Goal: Task Accomplishment & Management: Use online tool/utility

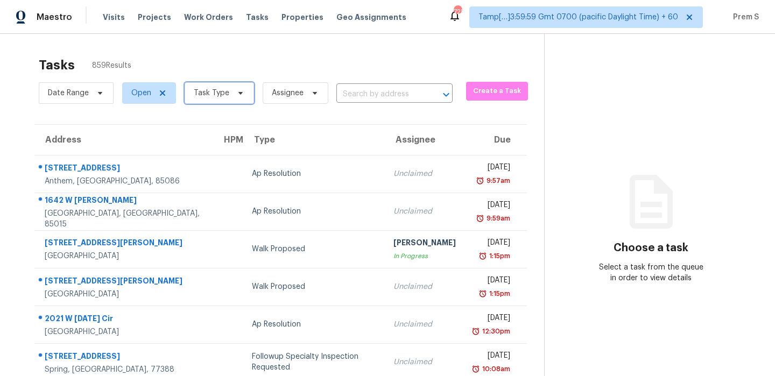
click at [206, 93] on span "Task Type" at bounding box center [212, 93] width 36 height 11
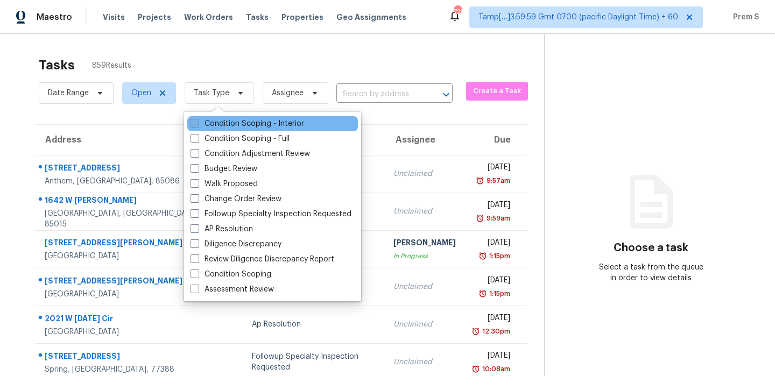
click at [207, 127] on label "Condition Scoping - Interior" at bounding box center [248, 123] width 114 height 11
click at [198, 125] on input "Condition Scoping - Interior" at bounding box center [194, 121] width 7 height 7
checkbox input "true"
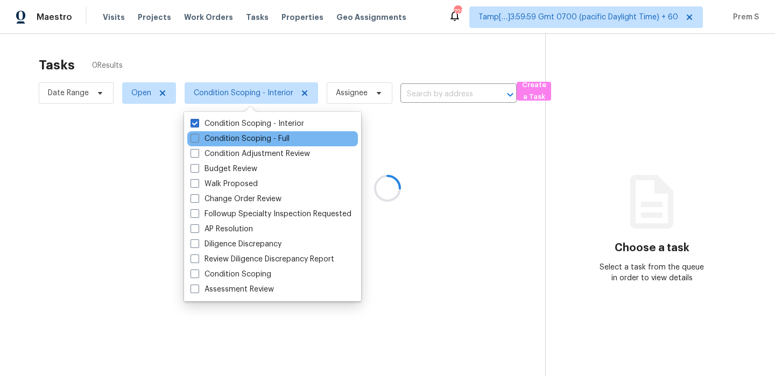
click at [208, 145] on div "Condition Scoping - Full" at bounding box center [272, 138] width 171 height 15
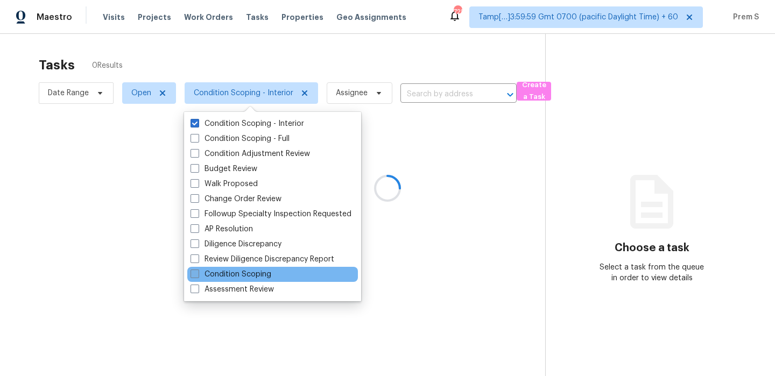
click at [235, 277] on label "Condition Scoping" at bounding box center [231, 274] width 81 height 11
click at [198, 276] on input "Condition Scoping" at bounding box center [194, 272] width 7 height 7
checkbox input "true"
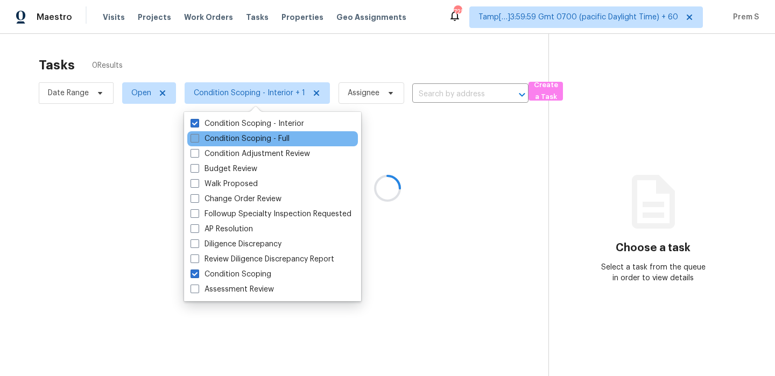
click at [223, 141] on label "Condition Scoping - Full" at bounding box center [240, 139] width 99 height 11
click at [198, 141] on input "Condition Scoping - Full" at bounding box center [194, 137] width 7 height 7
checkbox input "true"
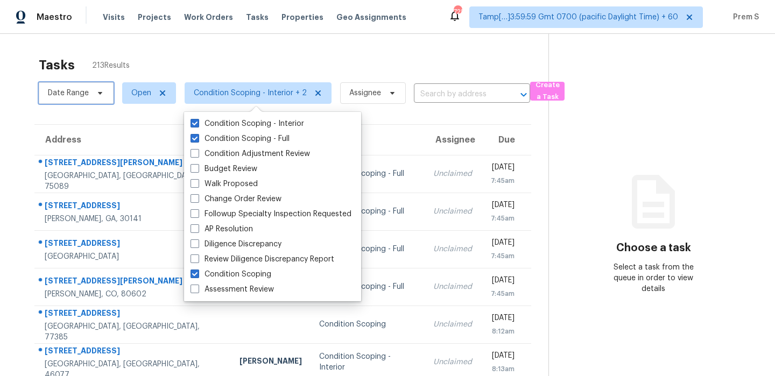
click at [94, 93] on span at bounding box center [99, 93] width 12 height 9
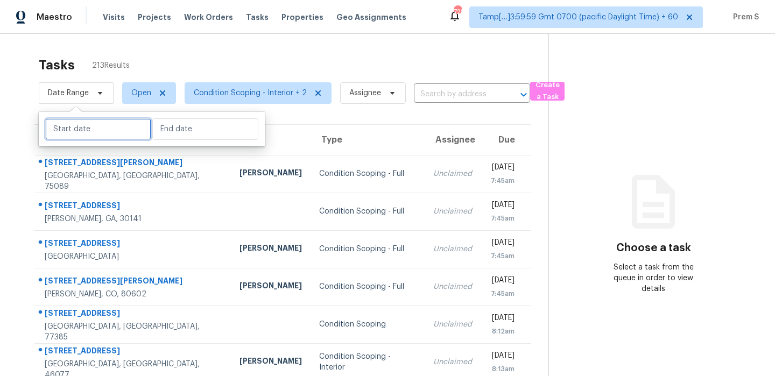
click at [75, 132] on input "text" at bounding box center [98, 129] width 106 height 22
select select "9"
select select "2025"
select select "10"
select select "2025"
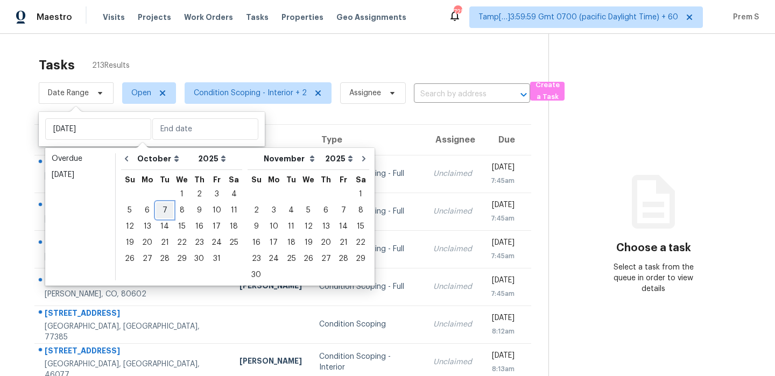
click at [162, 214] on div "7" at bounding box center [164, 210] width 17 height 15
type input "Tue, Oct 07"
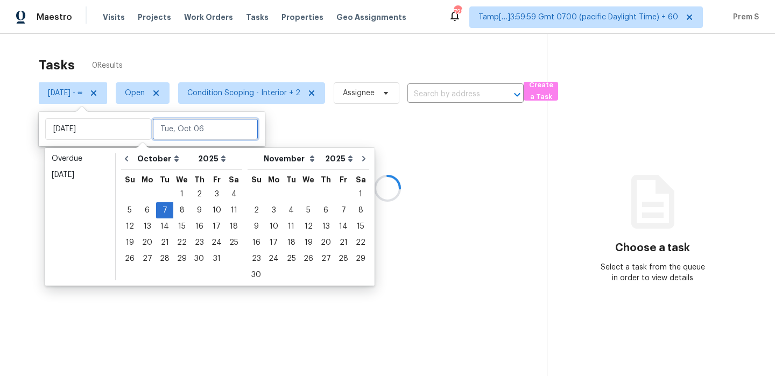
click at [167, 130] on input "text" at bounding box center [205, 129] width 106 height 22
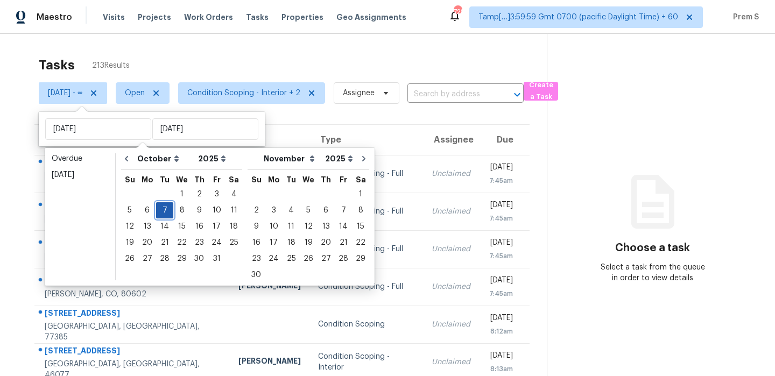
click at [167, 210] on div "7" at bounding box center [164, 210] width 17 height 15
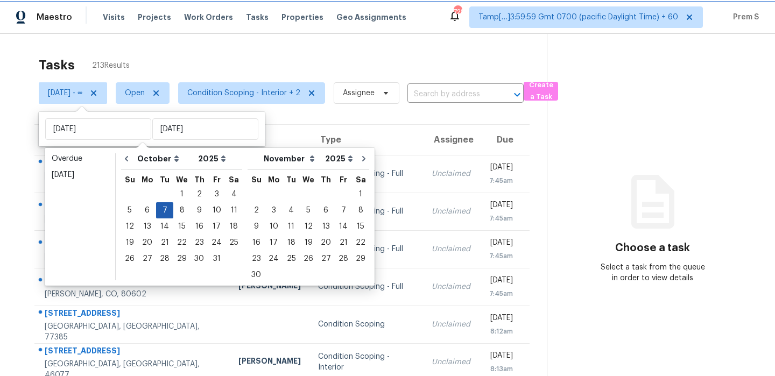
type input "Tue, Oct 07"
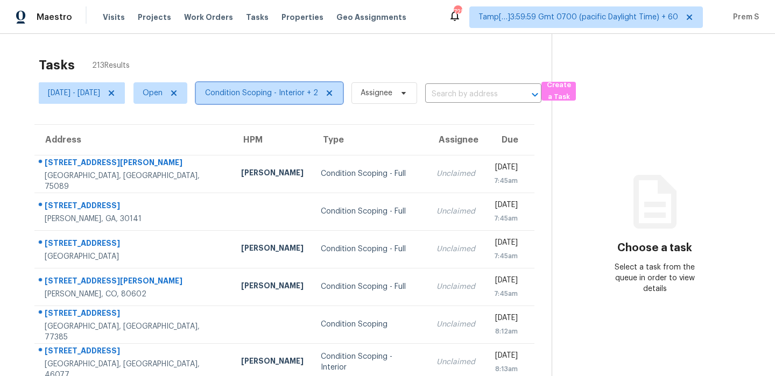
click at [318, 97] on span "Condition Scoping - Interior + 2" at bounding box center [261, 93] width 113 height 11
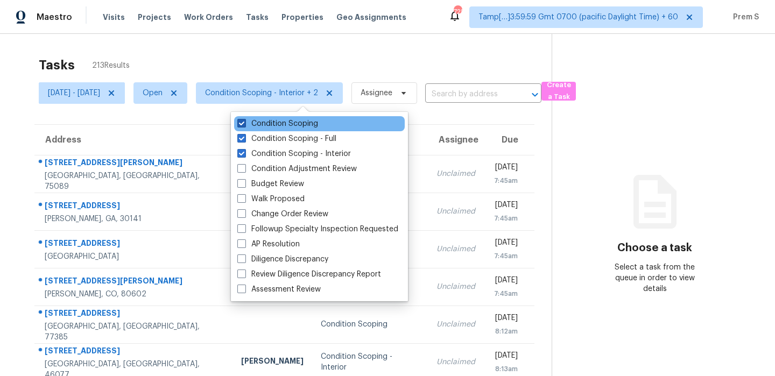
click at [315, 122] on label "Condition Scoping" at bounding box center [277, 123] width 81 height 11
click at [244, 122] on input "Condition Scoping" at bounding box center [240, 121] width 7 height 7
checkbox input "false"
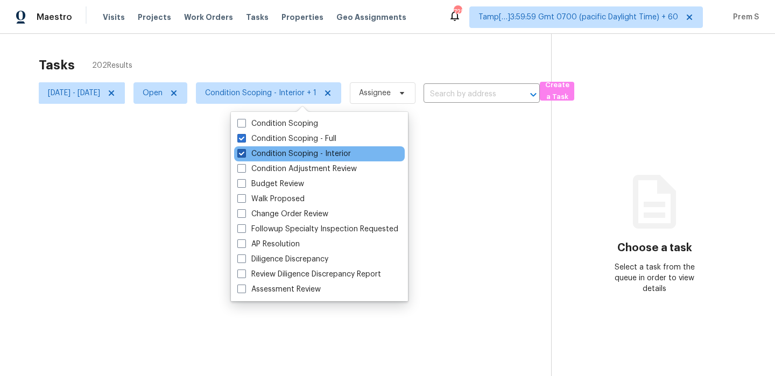
click at [304, 153] on label "Condition Scoping - Interior" at bounding box center [294, 154] width 114 height 11
click at [244, 153] on input "Condition Scoping - Interior" at bounding box center [240, 152] width 7 height 7
checkbox input "false"
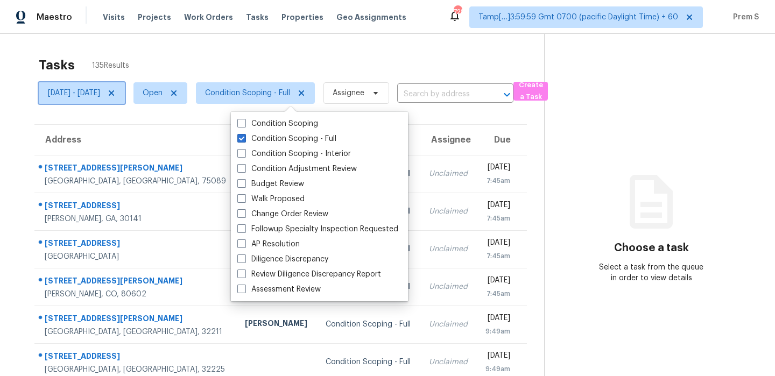
click at [100, 93] on span "Tue, Oct 07 - Tue, Oct 07" at bounding box center [74, 93] width 52 height 11
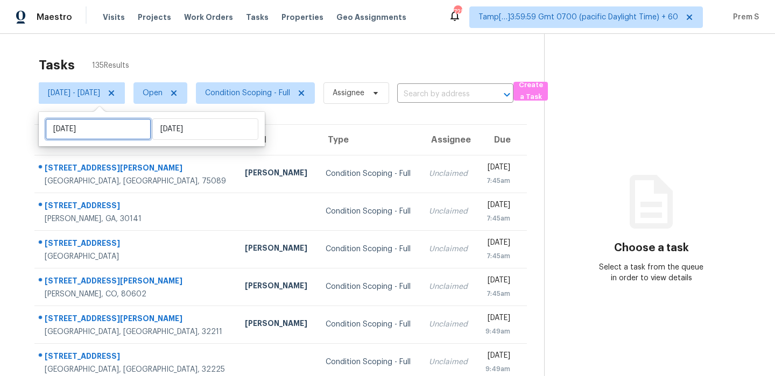
click at [96, 127] on input "Tue, Oct 07" at bounding box center [98, 129] width 106 height 22
select select "9"
select select "2025"
select select "10"
select select "2025"
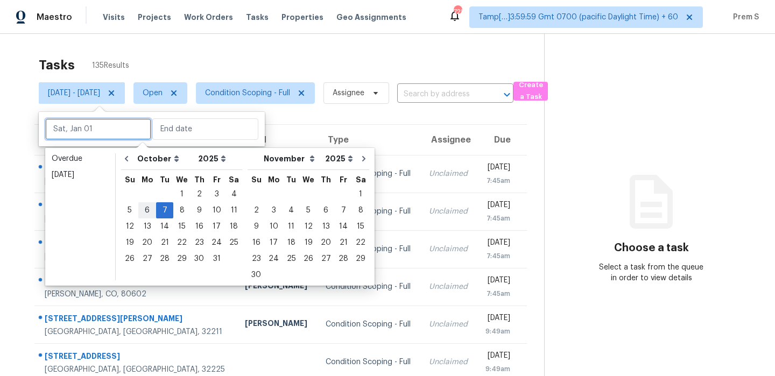
type input "Mon, Oct 06"
type input "Tue, Oct 07"
click at [146, 210] on div "6" at bounding box center [147, 210] width 18 height 15
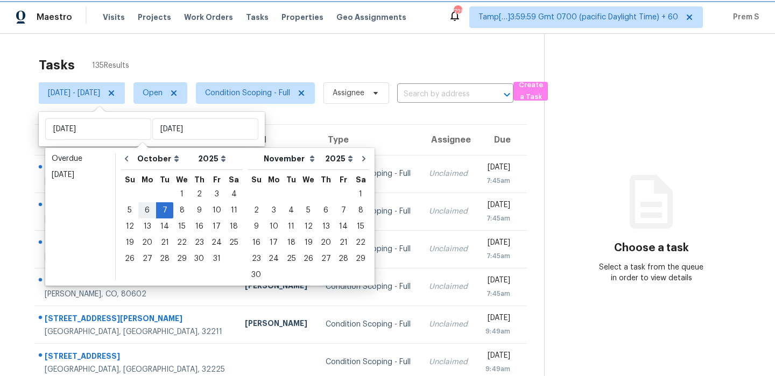
type input "Mon, Oct 06"
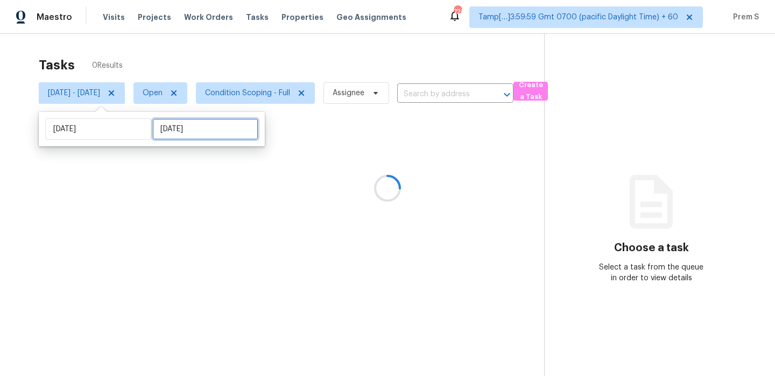
click at [191, 123] on input "Tue, Oct 07" at bounding box center [205, 129] width 106 height 22
select select "9"
select select "2025"
select select "10"
select select "2025"
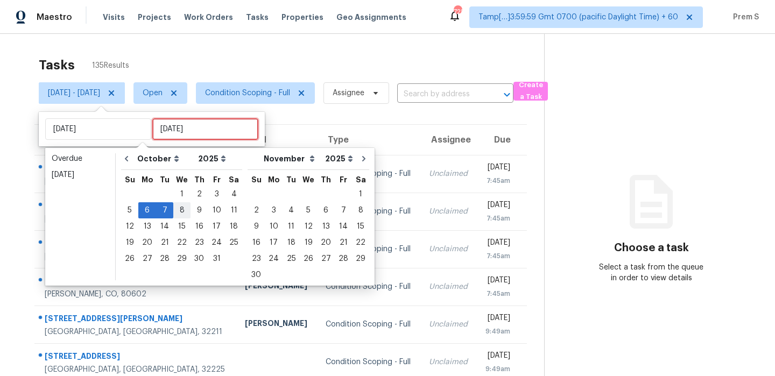
type input "Wed, Oct 01"
type input "Mon, Oct 06"
click at [149, 215] on div "6" at bounding box center [147, 210] width 18 height 15
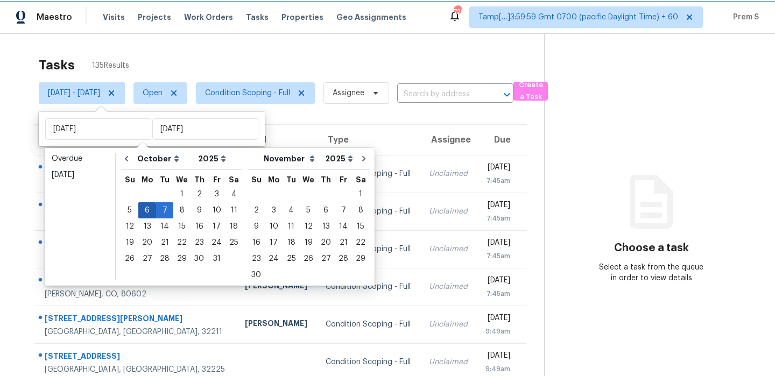
type input "Mon, Oct 06"
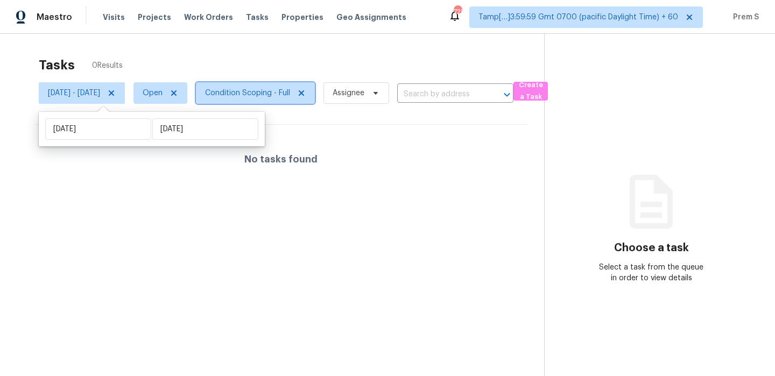
click at [290, 92] on span "Condition Scoping - Full" at bounding box center [247, 93] width 85 height 11
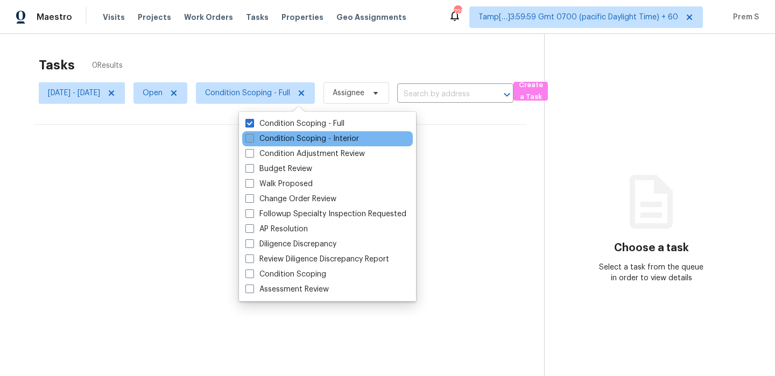
click at [299, 142] on label "Condition Scoping - Interior" at bounding box center [302, 139] width 114 height 11
click at [252, 141] on input "Condition Scoping - Interior" at bounding box center [248, 137] width 7 height 7
checkbox input "true"
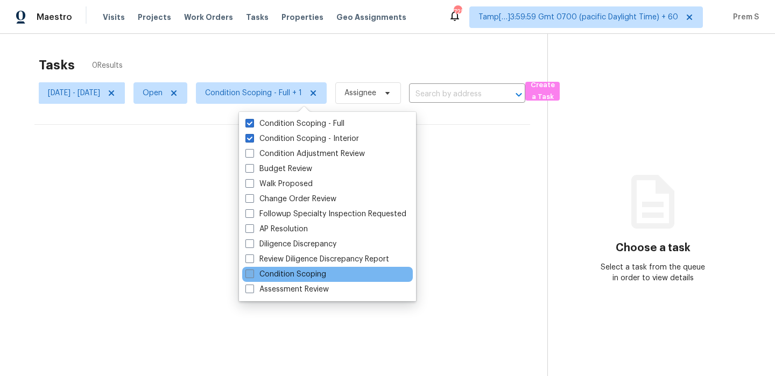
click at [307, 272] on label "Condition Scoping" at bounding box center [285, 274] width 81 height 11
click at [252, 272] on input "Condition Scoping" at bounding box center [248, 272] width 7 height 7
checkbox input "true"
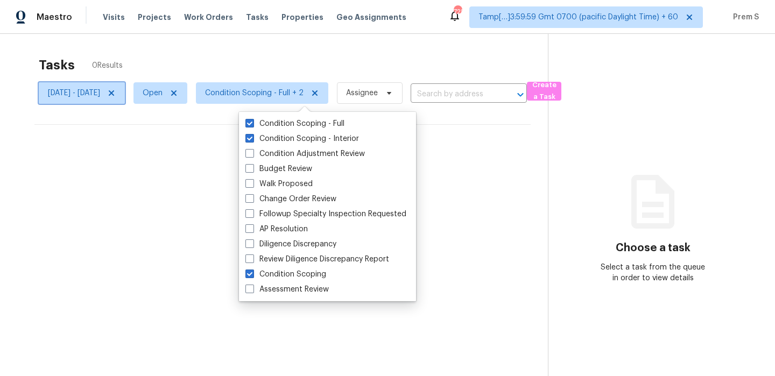
click at [100, 92] on span "Mon, Oct 06 - Mon, Oct 06" at bounding box center [74, 93] width 52 height 11
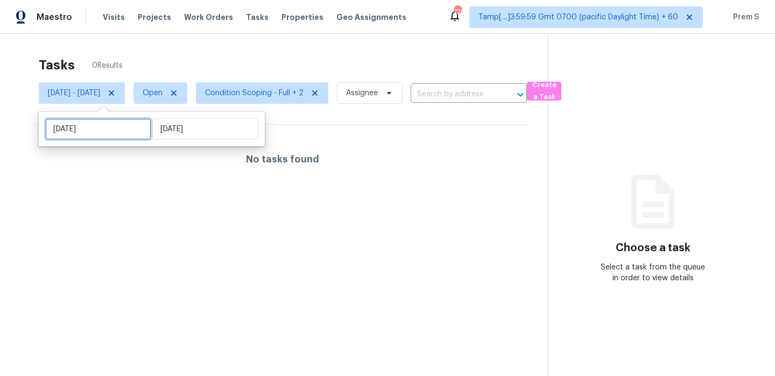
click at [106, 130] on input "Mon, Oct 06" at bounding box center [98, 129] width 106 height 22
select select "9"
select select "2025"
select select "10"
select select "2025"
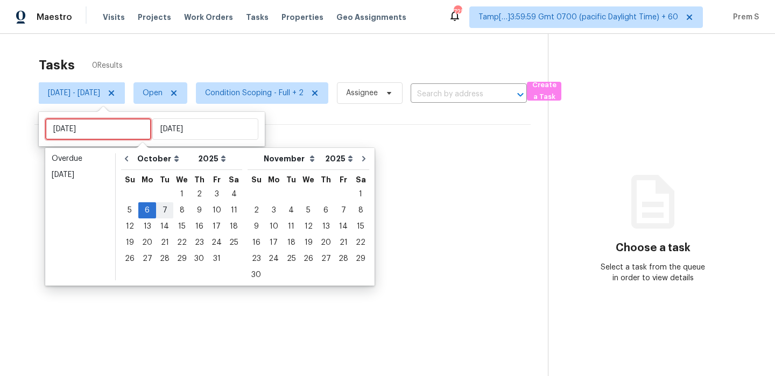
type input "Tue, Oct 07"
click at [159, 209] on div "7" at bounding box center [164, 210] width 17 height 15
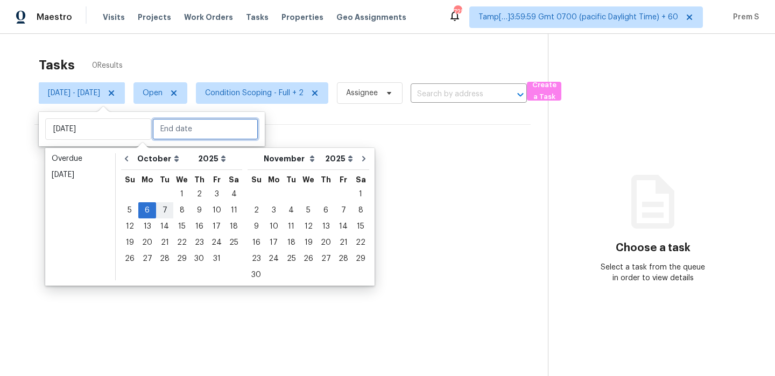
type input "Tue, Oct 07"
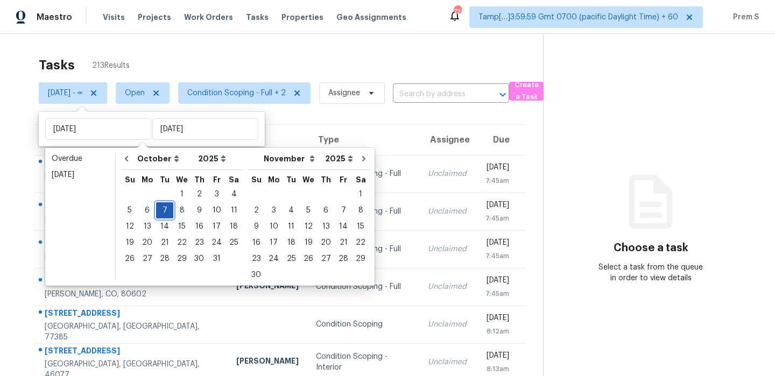
click at [167, 215] on div "7" at bounding box center [164, 210] width 17 height 15
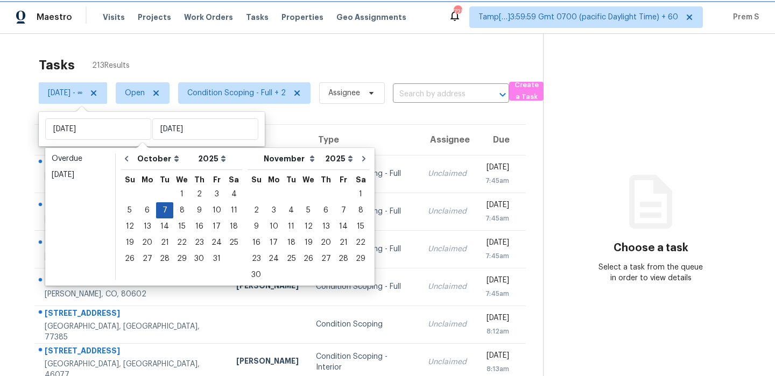
type input "Tue, Oct 07"
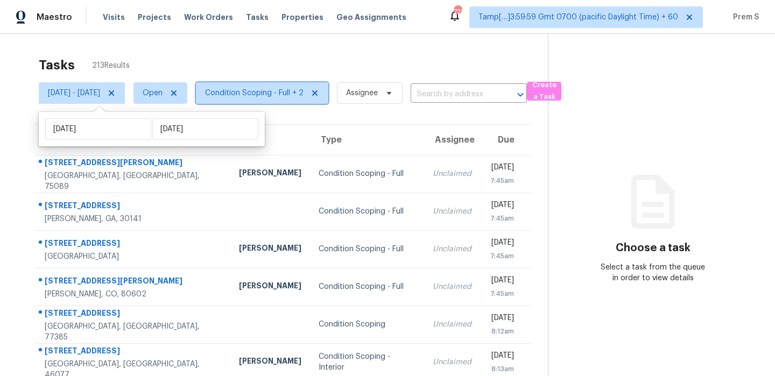
click at [304, 91] on span "Condition Scoping - Full + 2" at bounding box center [254, 93] width 99 height 11
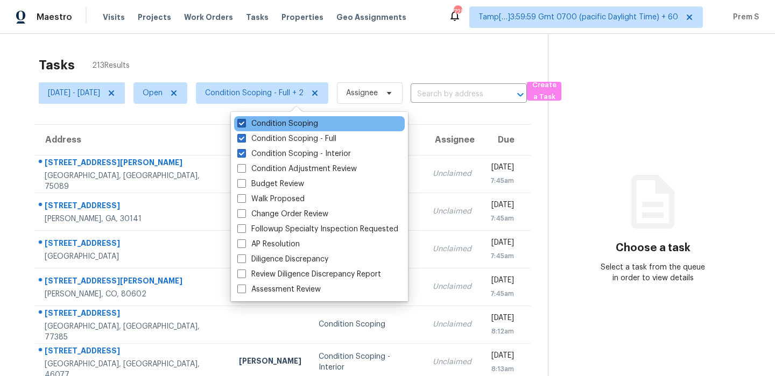
click at [311, 120] on label "Condition Scoping" at bounding box center [277, 123] width 81 height 11
click at [244, 120] on input "Condition Scoping" at bounding box center [240, 121] width 7 height 7
checkbox input "false"
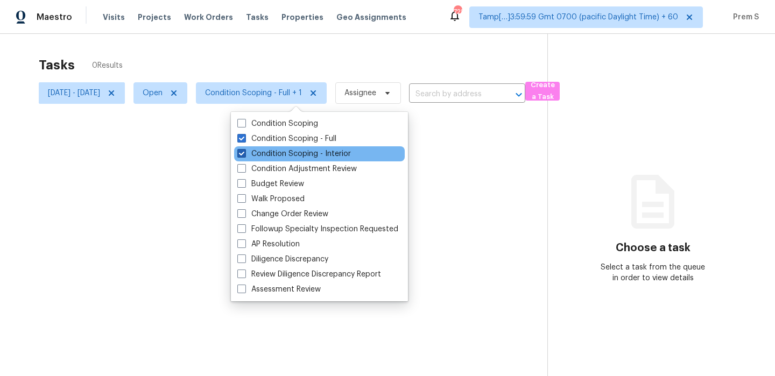
click at [311, 156] on label "Condition Scoping - Interior" at bounding box center [294, 154] width 114 height 11
click at [244, 156] on input "Condition Scoping - Interior" at bounding box center [240, 152] width 7 height 7
checkbox input "false"
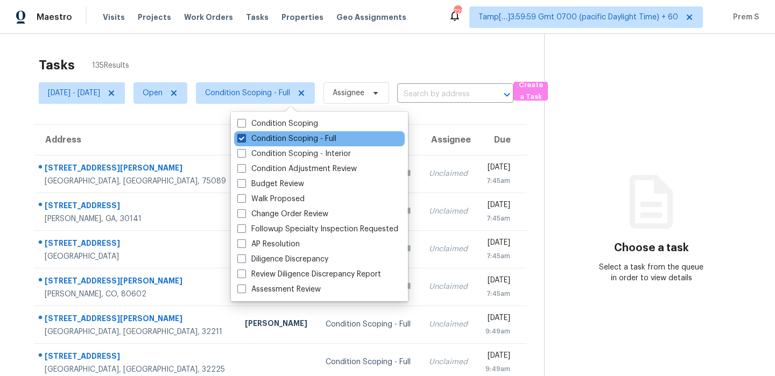
click at [301, 136] on label "Condition Scoping - Full" at bounding box center [286, 139] width 99 height 11
click at [244, 136] on input "Condition Scoping - Full" at bounding box center [240, 137] width 7 height 7
checkbox input "false"
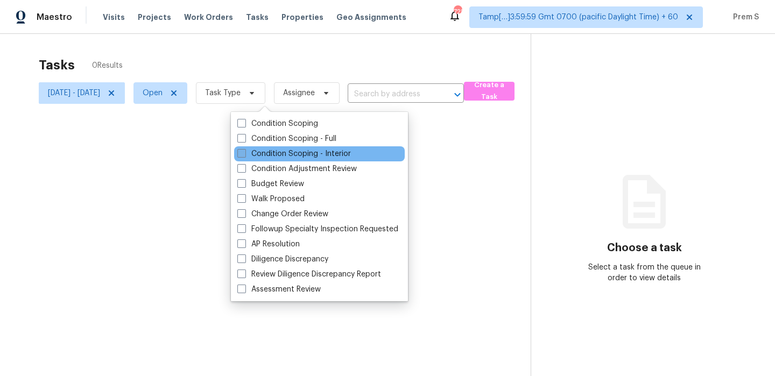
click at [278, 158] on label "Condition Scoping - Interior" at bounding box center [294, 154] width 114 height 11
click at [244, 156] on input "Condition Scoping - Interior" at bounding box center [240, 152] width 7 height 7
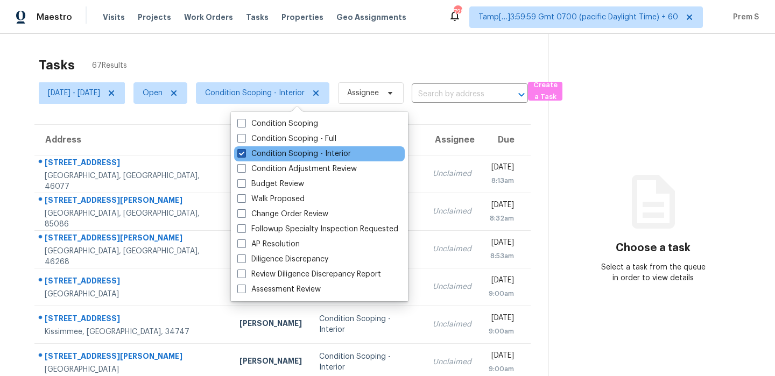
click at [332, 154] on label "Condition Scoping - Interior" at bounding box center [294, 154] width 114 height 11
click at [244, 154] on input "Condition Scoping - Interior" at bounding box center [240, 152] width 7 height 7
checkbox input "false"
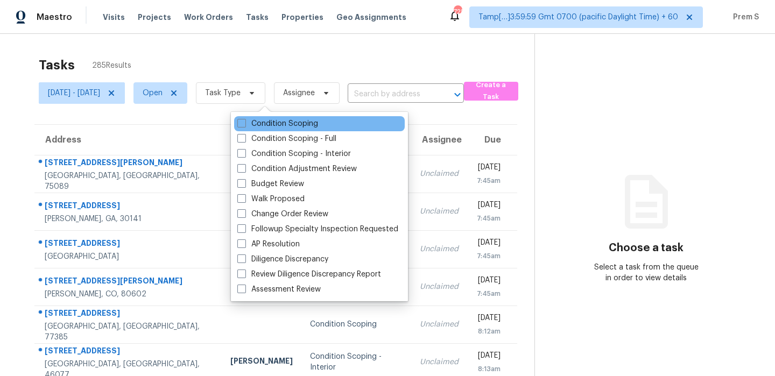
click at [328, 124] on div "Condition Scoping" at bounding box center [319, 123] width 171 height 15
click at [305, 124] on label "Condition Scoping" at bounding box center [277, 123] width 81 height 11
click at [244, 124] on input "Condition Scoping" at bounding box center [240, 121] width 7 height 7
checkbox input "true"
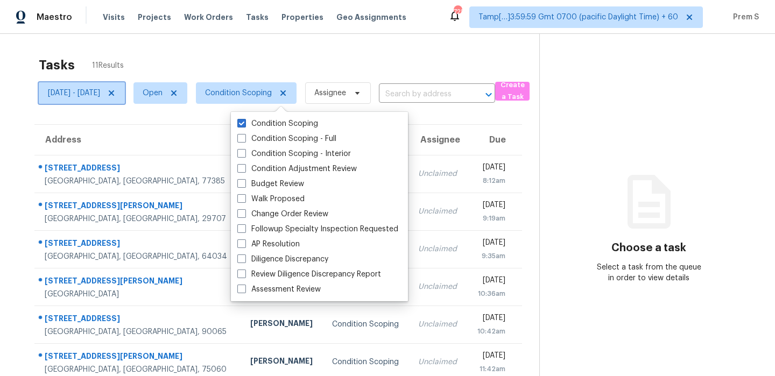
click at [116, 93] on icon at bounding box center [111, 93] width 9 height 9
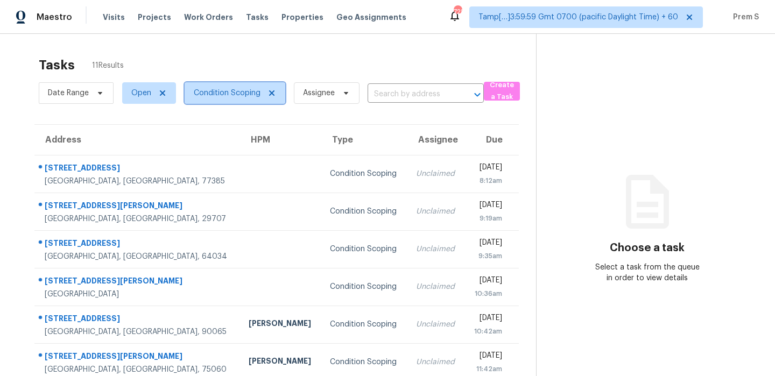
click at [221, 93] on span "Condition Scoping" at bounding box center [227, 93] width 67 height 11
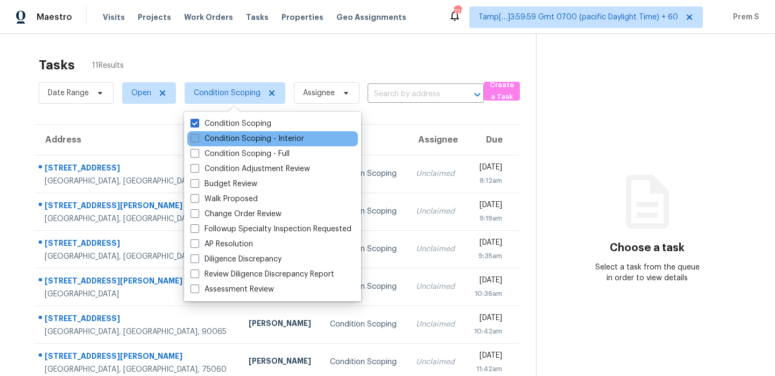
click at [226, 136] on label "Condition Scoping - Interior" at bounding box center [248, 139] width 114 height 11
click at [198, 136] on input "Condition Scoping - Interior" at bounding box center [194, 137] width 7 height 7
checkbox input "true"
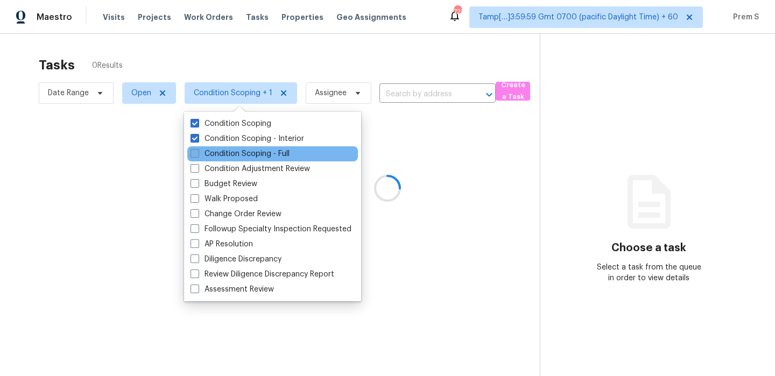
click at [227, 152] on label "Condition Scoping - Full" at bounding box center [240, 154] width 99 height 11
click at [198, 152] on input "Condition Scoping - Full" at bounding box center [194, 152] width 7 height 7
checkbox input "true"
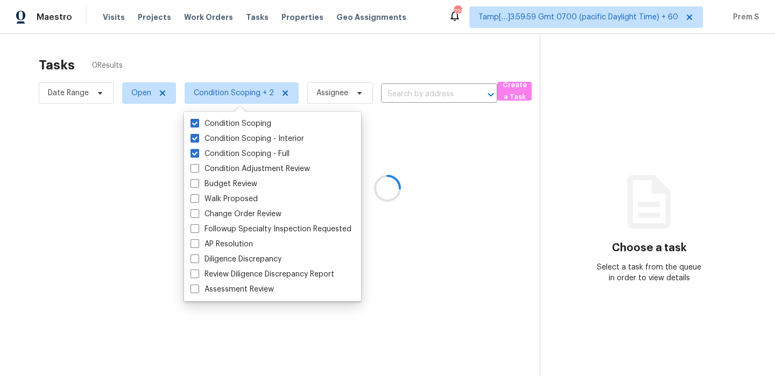
click at [139, 99] on div at bounding box center [387, 188] width 775 height 376
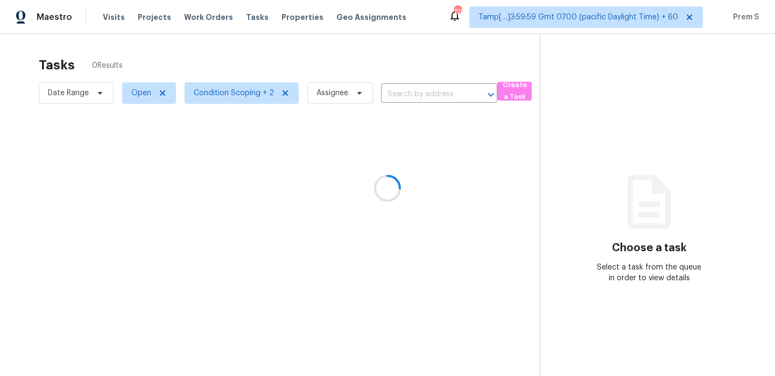
click at [141, 94] on div at bounding box center [387, 188] width 775 height 376
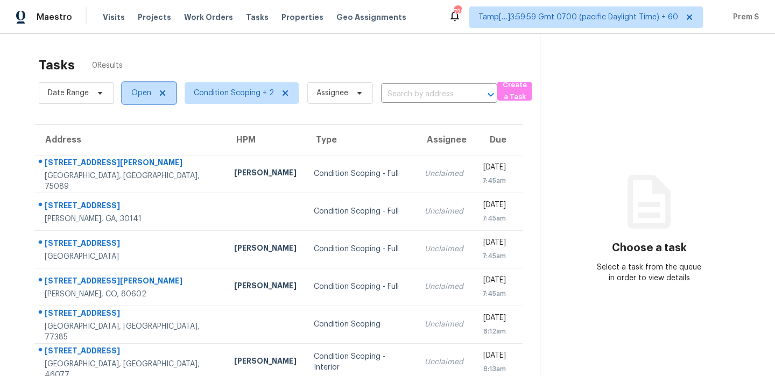
click at [141, 94] on span "Open" at bounding box center [141, 93] width 20 height 11
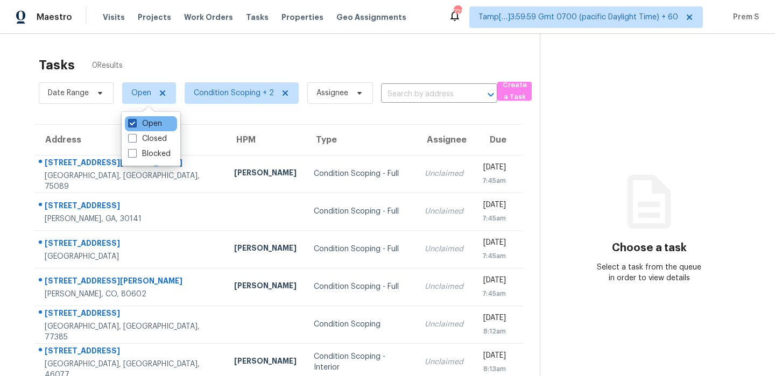
click at [146, 124] on label "Open" at bounding box center [145, 123] width 34 height 11
click at [135, 124] on input "Open" at bounding box center [131, 121] width 7 height 7
checkbox input "false"
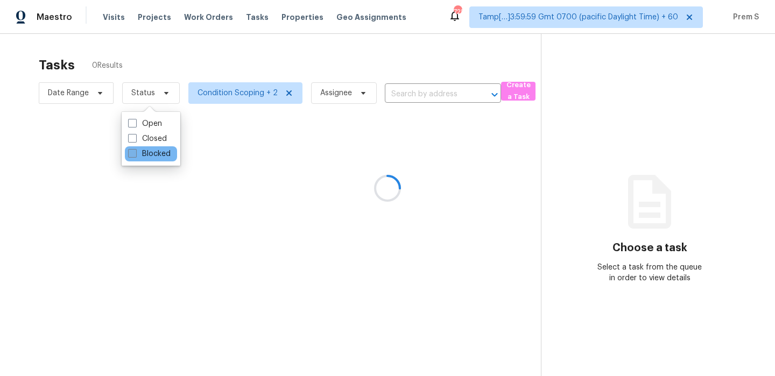
click at [149, 158] on label "Blocked" at bounding box center [149, 154] width 43 height 11
click at [135, 156] on input "Blocked" at bounding box center [131, 152] width 7 height 7
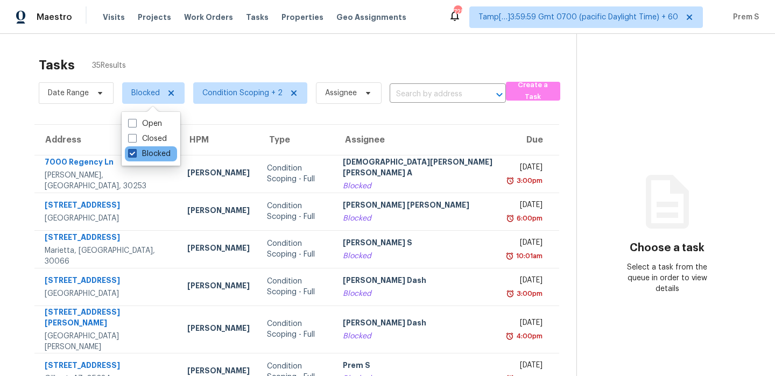
click at [141, 149] on label "Blocked" at bounding box center [149, 154] width 43 height 11
click at [135, 149] on input "Blocked" at bounding box center [131, 152] width 7 height 7
checkbox input "false"
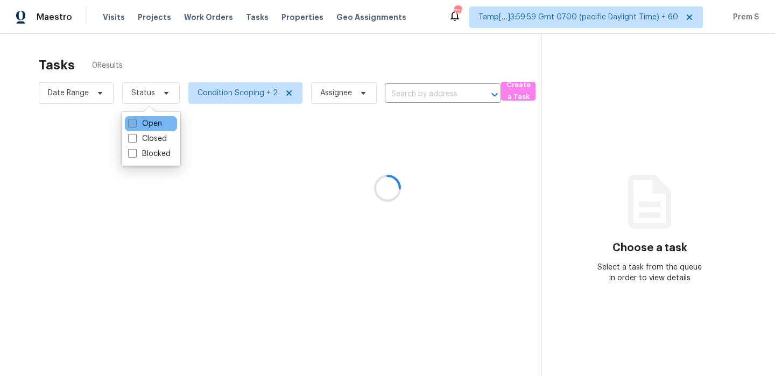
click at [156, 124] on label "Open" at bounding box center [145, 123] width 34 height 11
click at [135, 124] on input "Open" at bounding box center [131, 121] width 7 height 7
checkbox input "true"
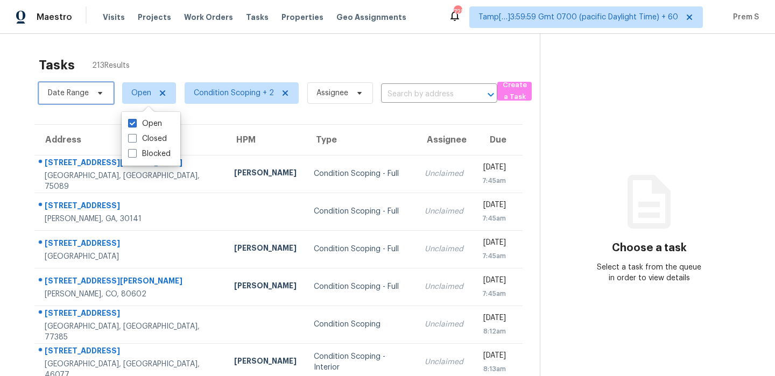
click at [75, 94] on span "Date Range" at bounding box center [68, 93] width 41 height 11
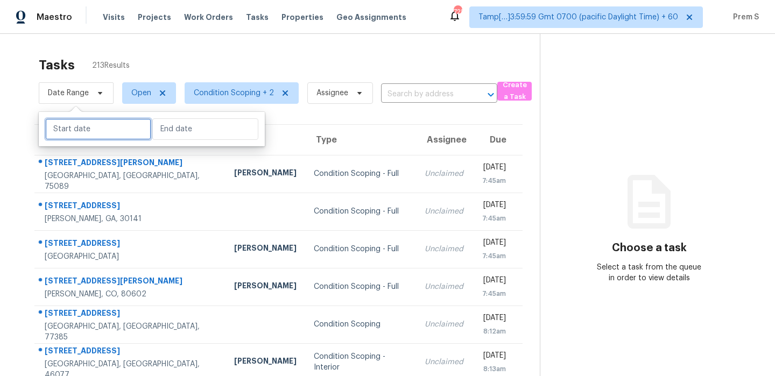
click at [85, 134] on input "text" at bounding box center [98, 129] width 106 height 22
select select "9"
select select "2025"
select select "10"
select select "2025"
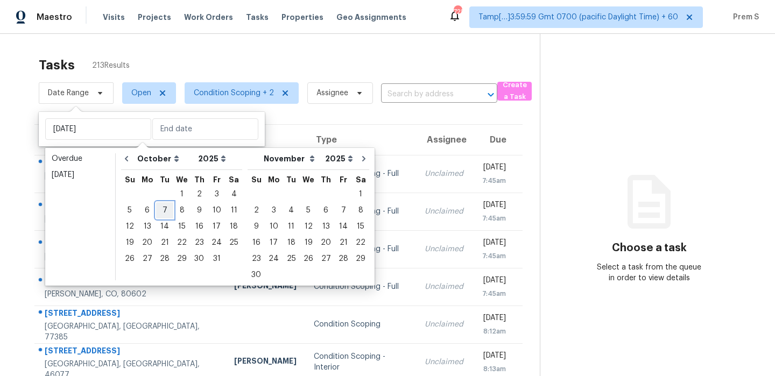
click at [165, 211] on div "7" at bounding box center [164, 210] width 17 height 15
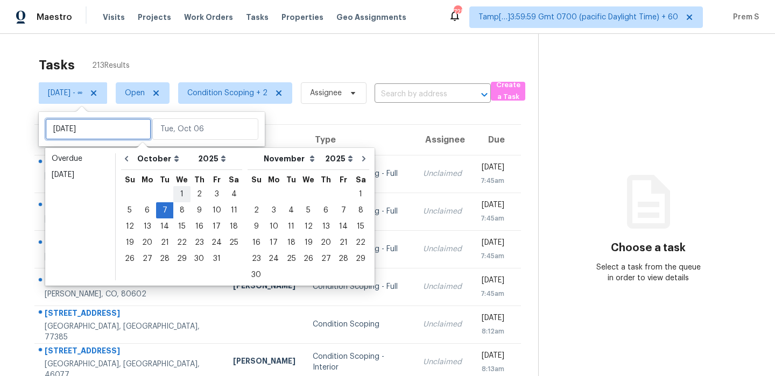
type input "Thu, Oct 02"
type input "Tue, Oct 07"
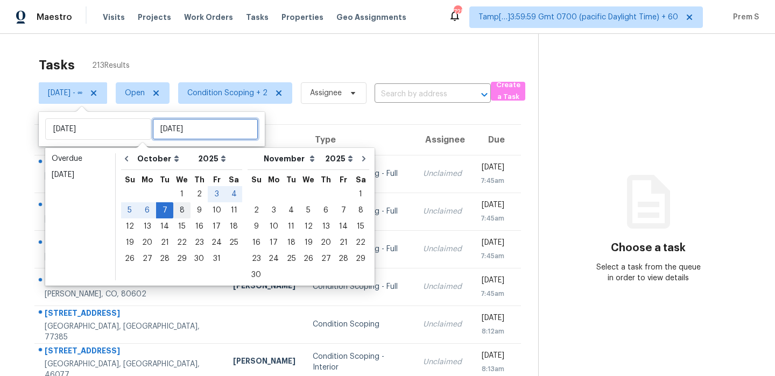
type input "Tue, Oct 07"
click at [166, 212] on div "7" at bounding box center [164, 210] width 17 height 15
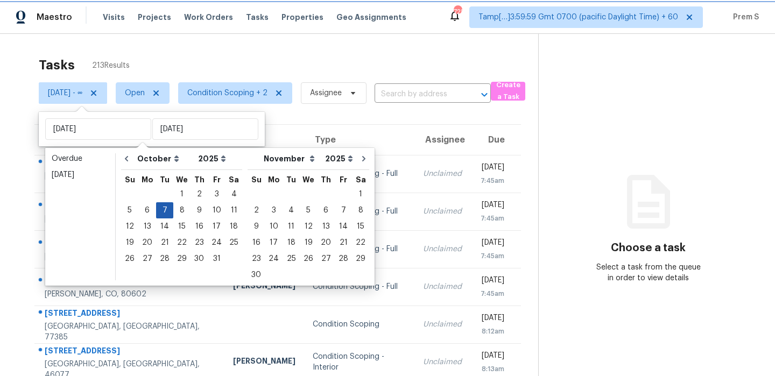
type input "Tue, Oct 07"
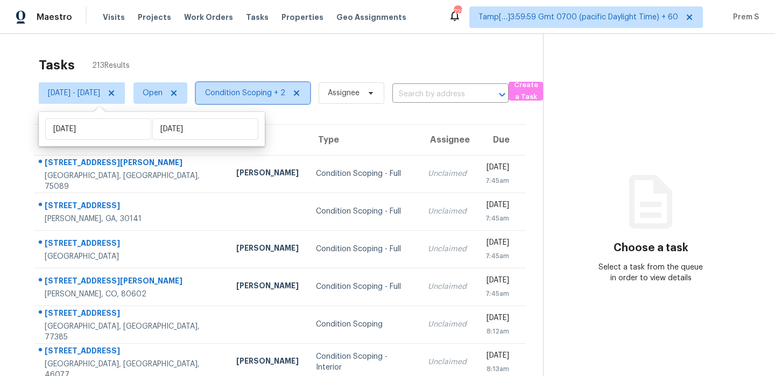
click at [285, 93] on span "Condition Scoping + 2" at bounding box center [245, 93] width 80 height 11
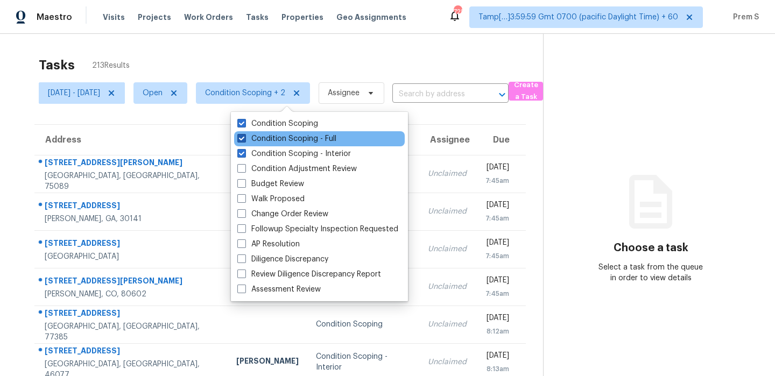
click at [294, 136] on label "Condition Scoping - Full" at bounding box center [286, 139] width 99 height 11
click at [244, 136] on input "Condition Scoping - Full" at bounding box center [240, 137] width 7 height 7
checkbox input "false"
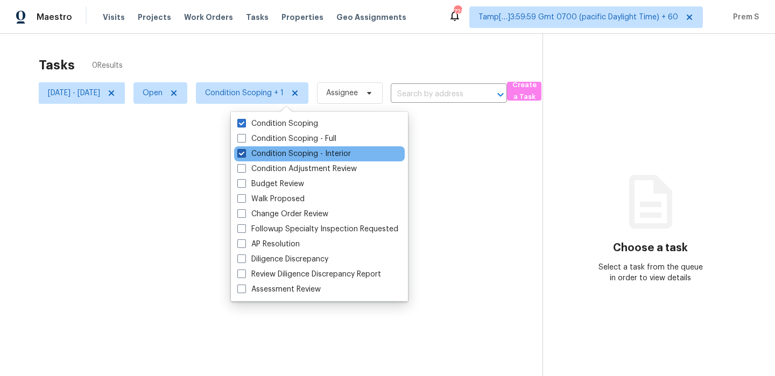
click at [287, 156] on label "Condition Scoping - Interior" at bounding box center [294, 154] width 114 height 11
click at [244, 156] on input "Condition Scoping - Interior" at bounding box center [240, 152] width 7 height 7
checkbox input "false"
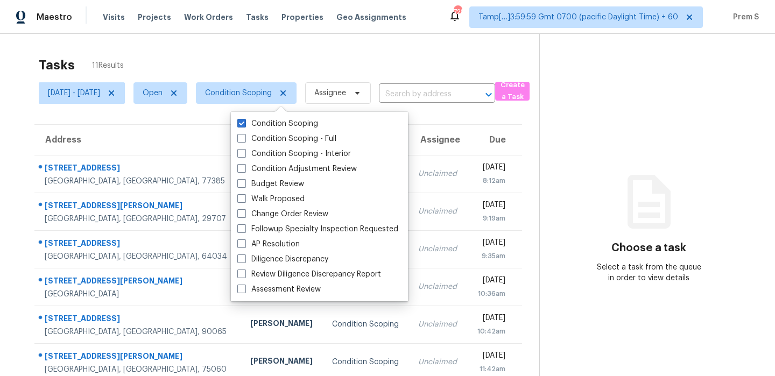
click at [359, 66] on div "Tasks 11 Results" at bounding box center [289, 65] width 501 height 28
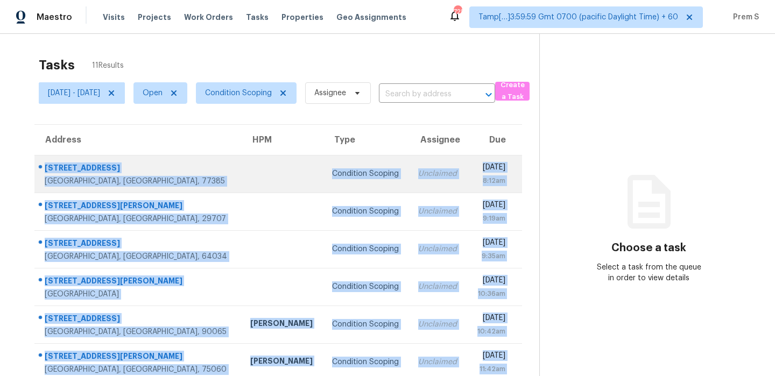
drag, startPoint x: 517, startPoint y: 334, endPoint x: 45, endPoint y: 172, distance: 499.1
click at [45, 172] on tbody "9876 N Goshawk Trl Conroe, TX, 77385 Condition Scoping Unclaimed Tue, Oct 7th 2…" at bounding box center [278, 343] width 488 height 377
copy tbody "9876 N Goshawk Trl Conroe, TX, 77385 Condition Scoping Unclaimed Tue, Oct 7th 2…"
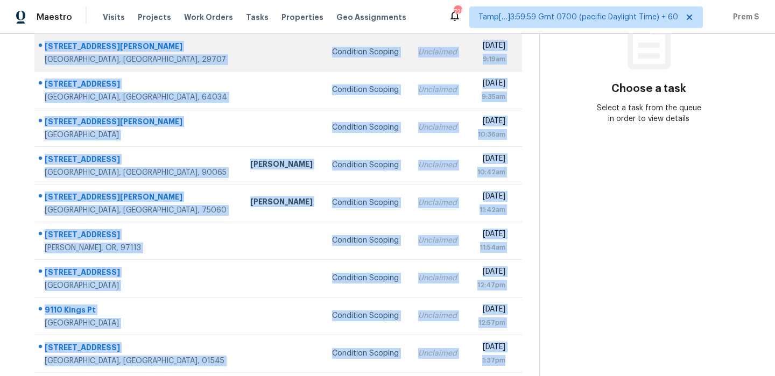
scroll to position [184, 0]
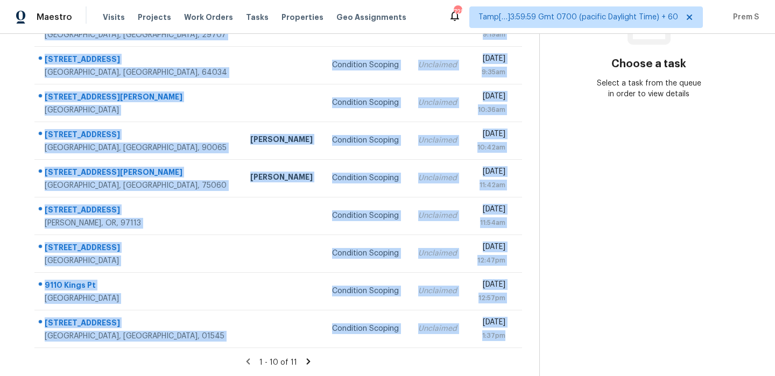
click at [313, 359] on icon at bounding box center [309, 362] width 10 height 10
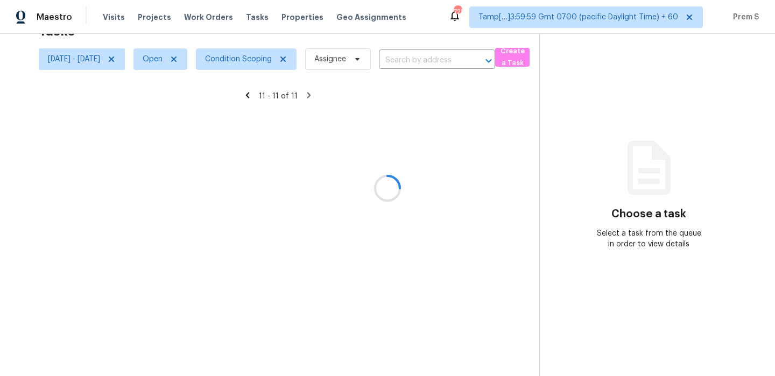
scroll to position [34, 0]
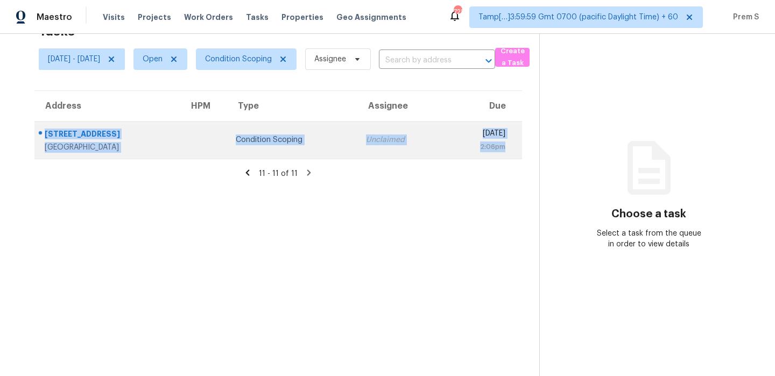
drag, startPoint x: 521, startPoint y: 146, endPoint x: 64, endPoint y: 127, distance: 456.9
click at [64, 127] on tr "23351 SW 106th Pl Homestead, FL, 33032 Condition Scoping Unclaimed Tue, Oct 7th…" at bounding box center [278, 140] width 488 height 38
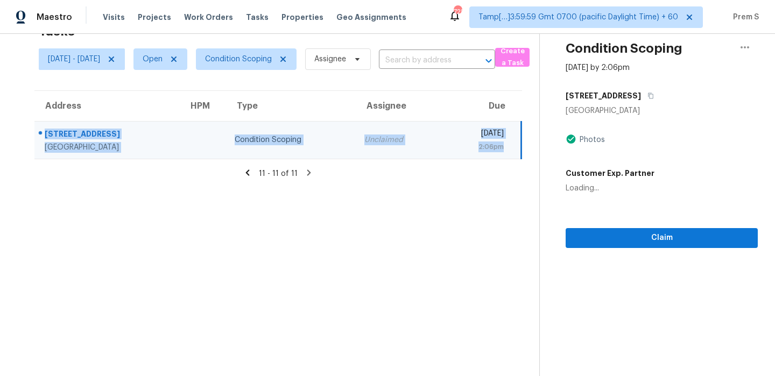
copy tr "23351 SW 106th Pl Homestead, FL, 33032 Condition Scoping Unclaimed Tue, Oct 7th…"
click at [261, 57] on span "Condition Scoping" at bounding box center [238, 59] width 67 height 11
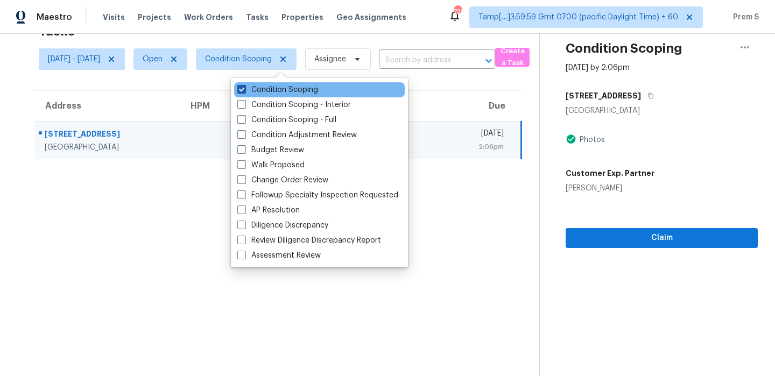
click at [292, 89] on label "Condition Scoping" at bounding box center [277, 90] width 81 height 11
click at [244, 89] on input "Condition Scoping" at bounding box center [240, 88] width 7 height 7
checkbox input "false"
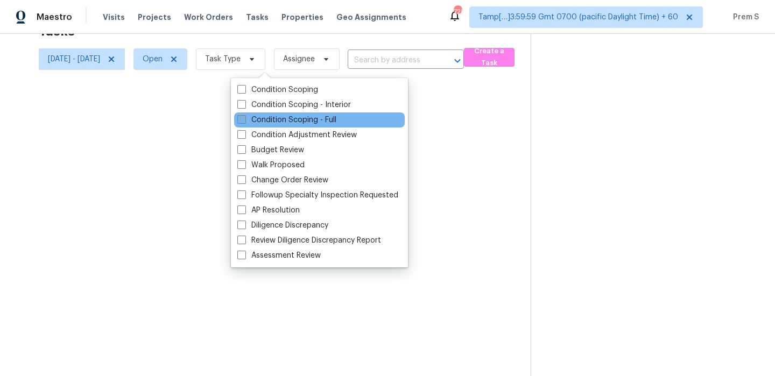
click at [279, 117] on label "Condition Scoping - Full" at bounding box center [286, 120] width 99 height 11
click at [244, 117] on input "Condition Scoping - Full" at bounding box center [240, 118] width 7 height 7
checkbox input "true"
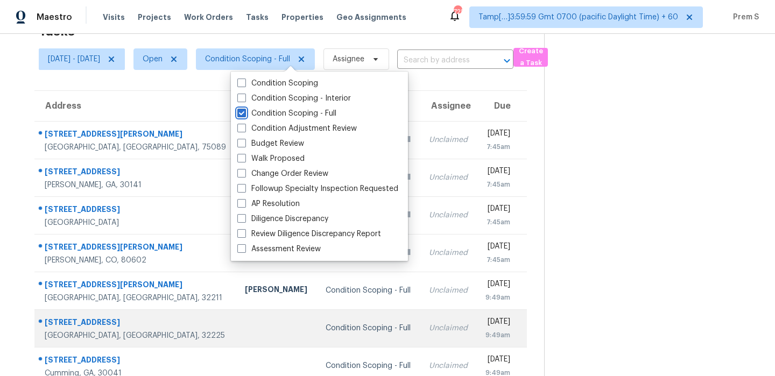
scroll to position [184, 0]
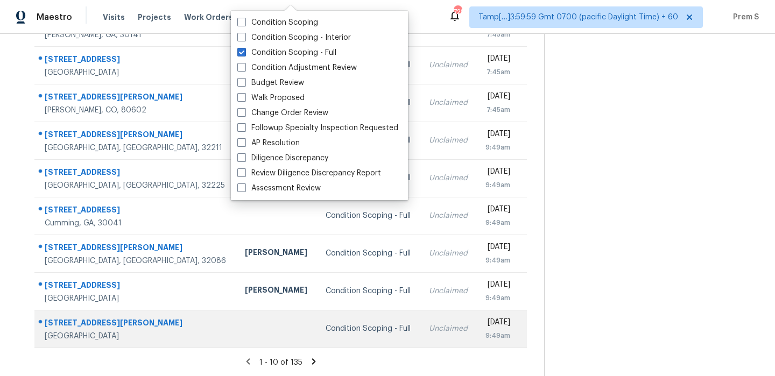
click at [524, 334] on div "Tue, Oct 7th 2025 9:49am" at bounding box center [506, 329] width 41 height 24
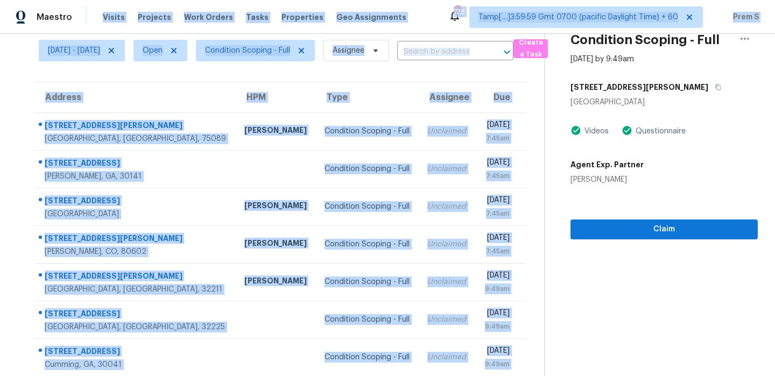
scroll to position [0, 0]
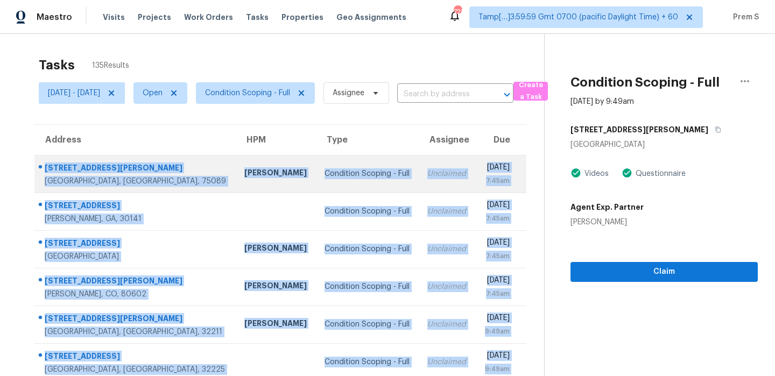
drag, startPoint x: 524, startPoint y: 334, endPoint x: 44, endPoint y: 167, distance: 507.7
click at [44, 167] on tbody "3002 Toler Rd Rowlett, TX, 75089 Brad Limes Condition Scoping - Full Unclaimed …" at bounding box center [280, 343] width 492 height 377
copy tbody "3002 Toler Rd Rowlett, TX, 75089 Brad Limes Condition Scoping - Full Unclaimed …"
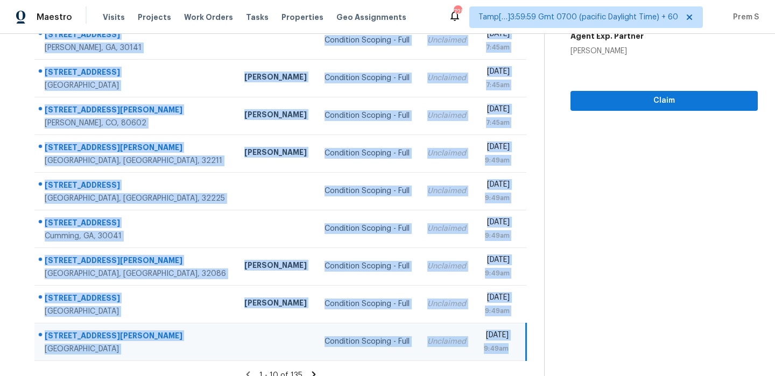
scroll to position [184, 0]
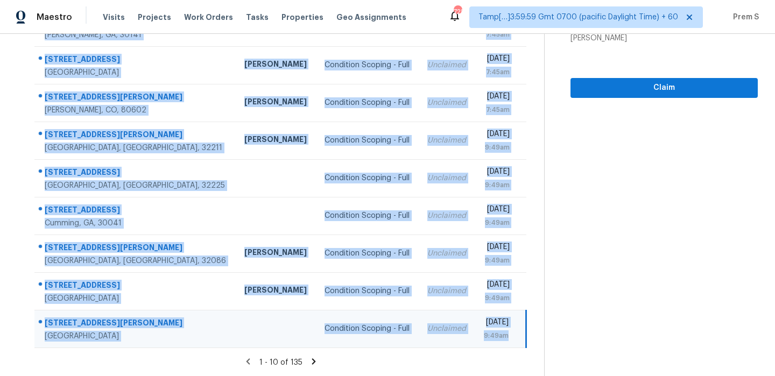
click at [315, 361] on icon at bounding box center [314, 362] width 10 height 10
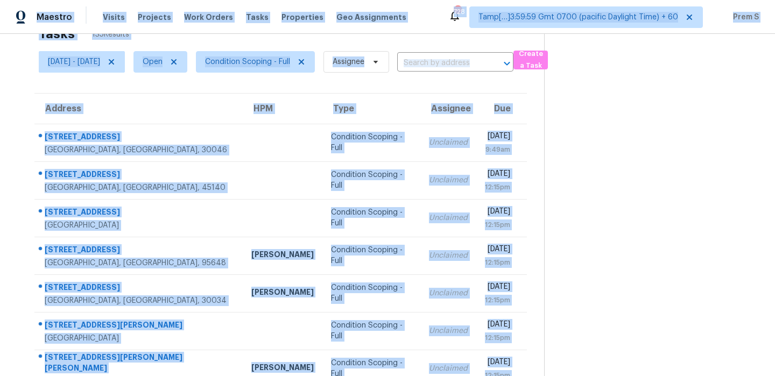
scroll to position [0, 0]
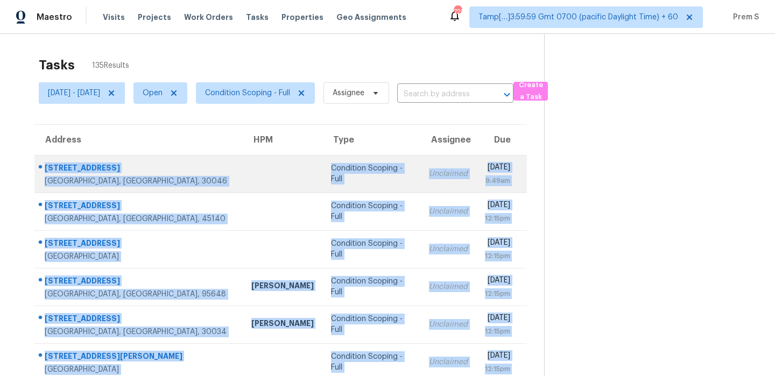
drag, startPoint x: 532, startPoint y: 335, endPoint x: 46, endPoint y: 165, distance: 515.0
click at [46, 165] on tbody "336 Black Oak Ct Lawrenceville, GA, 30046 Condition Scoping - Full Unclaimed Tu…" at bounding box center [280, 343] width 493 height 377
copy tbody "336 Black Oak Ct Lawrenceville, GA, 30046 Condition Scoping - Full Unclaimed Tu…"
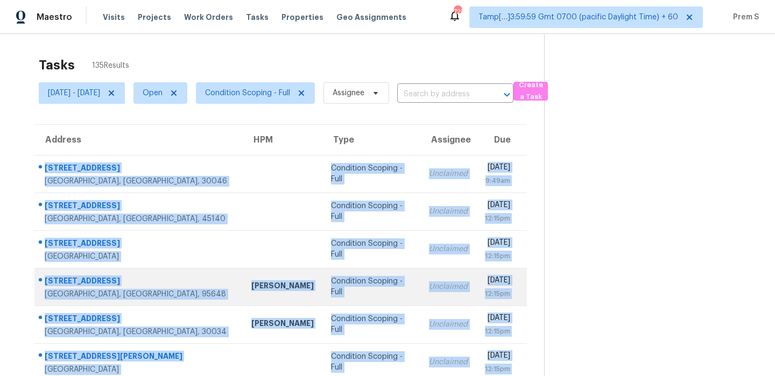
scroll to position [184, 0]
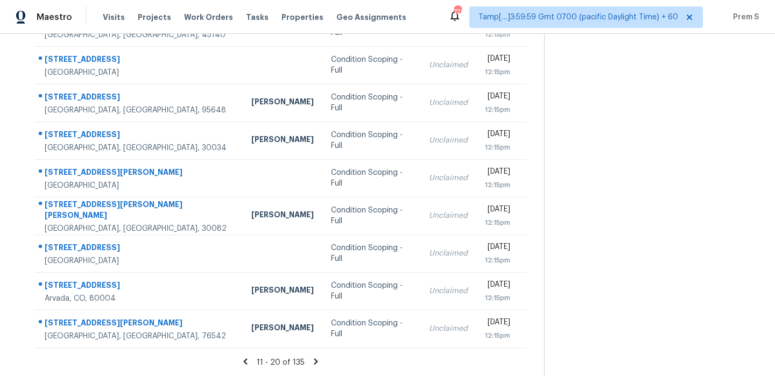
click at [318, 360] on icon at bounding box center [316, 362] width 4 height 6
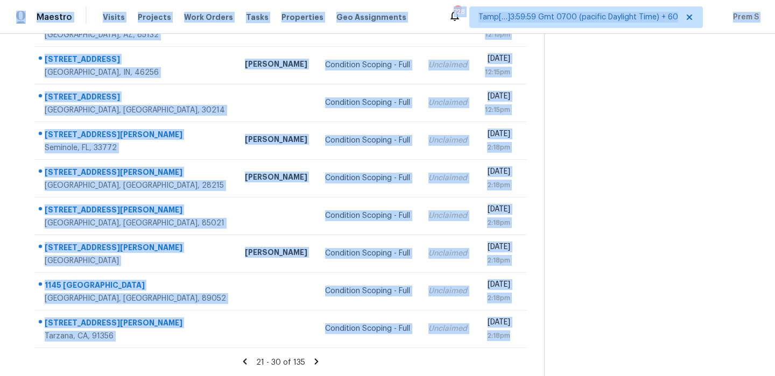
scroll to position [0, 0]
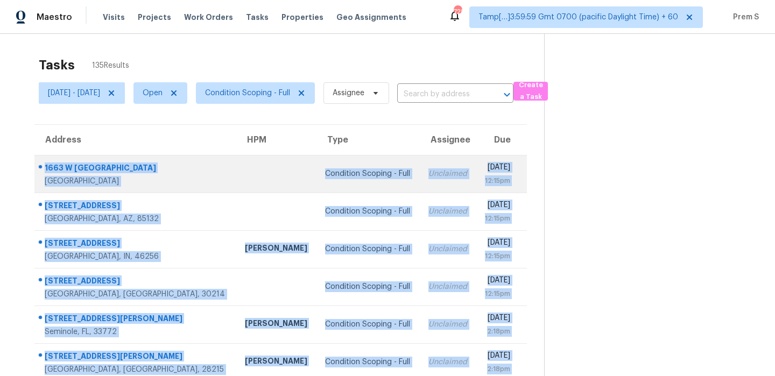
drag, startPoint x: 525, startPoint y: 332, endPoint x: 43, endPoint y: 170, distance: 508.1
click at [43, 170] on tbody "1663 W Monte Ave Mesa, AZ, 85202 Condition Scoping - Full Unclaimed Tue, Oct 7t…" at bounding box center [280, 343] width 493 height 377
copy tbody "1663 W Monte Ave Mesa, AZ, 85202 Condition Scoping - Full Unclaimed Tue, Oct 7t…"
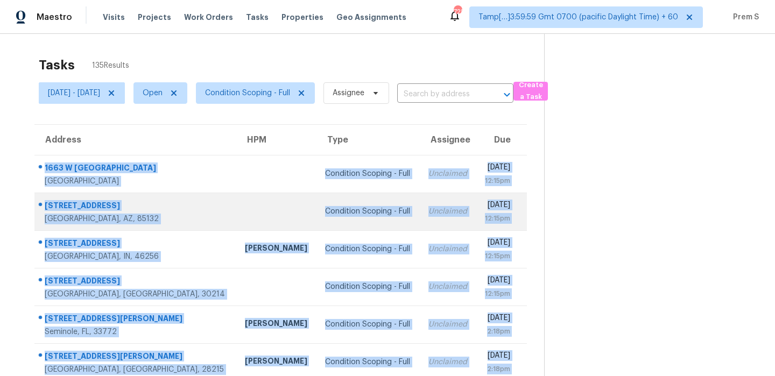
scroll to position [184, 0]
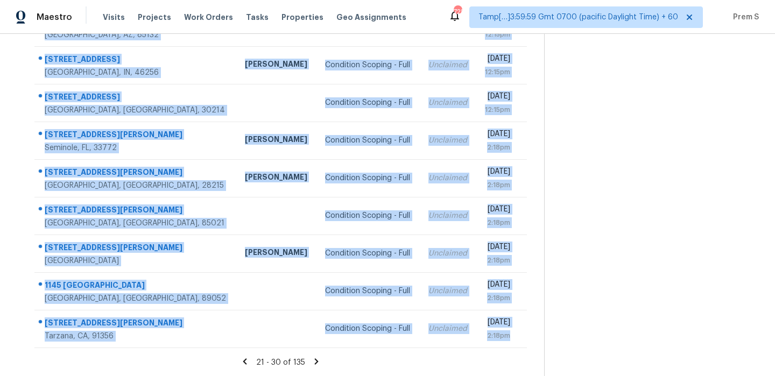
click at [319, 360] on icon at bounding box center [317, 362] width 4 height 6
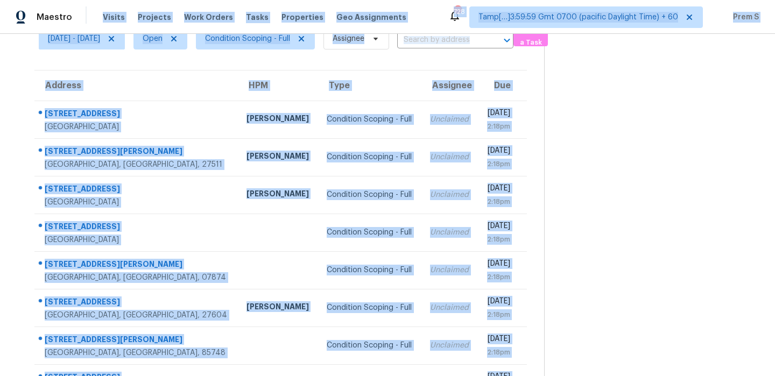
scroll to position [5, 0]
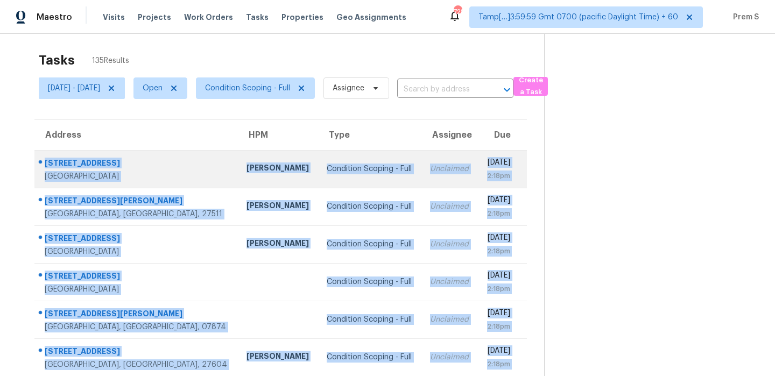
drag, startPoint x: 524, startPoint y: 337, endPoint x: 45, endPoint y: 164, distance: 509.3
click at [45, 164] on tbody "1106 River Green Dr NW Atlanta, GA, 30327 Samuel Vetrik Condition Scoping - Ful…" at bounding box center [280, 338] width 493 height 377
copy tbody "1106 River Green Dr NW Atlanta, GA, 30327 Samuel Vetrik Condition Scoping - Ful…"
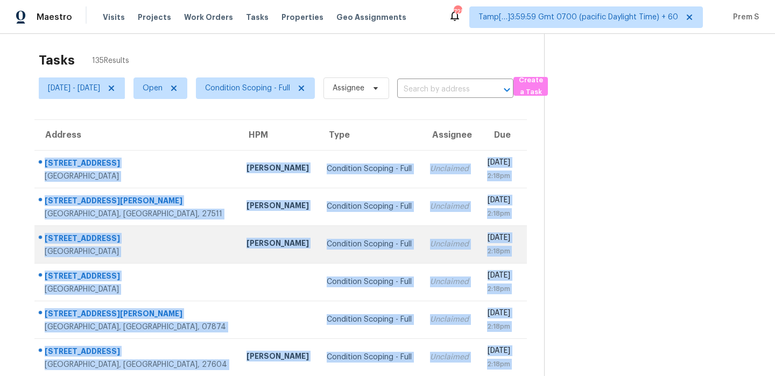
scroll to position [184, 0]
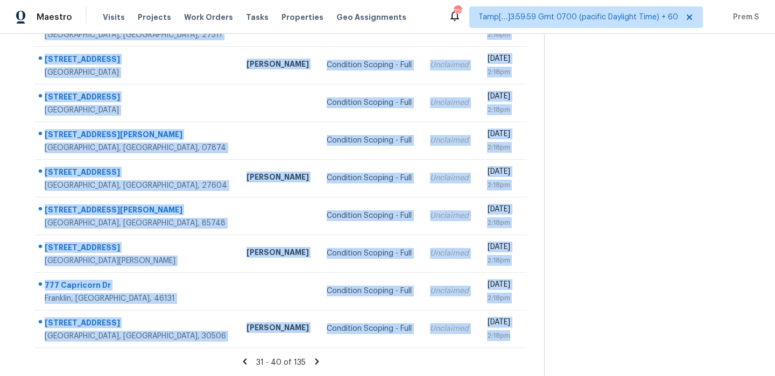
click at [319, 362] on icon at bounding box center [317, 362] width 4 height 6
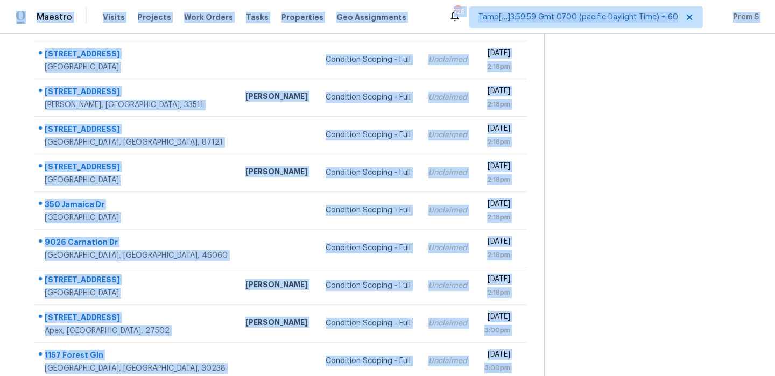
scroll to position [0, 0]
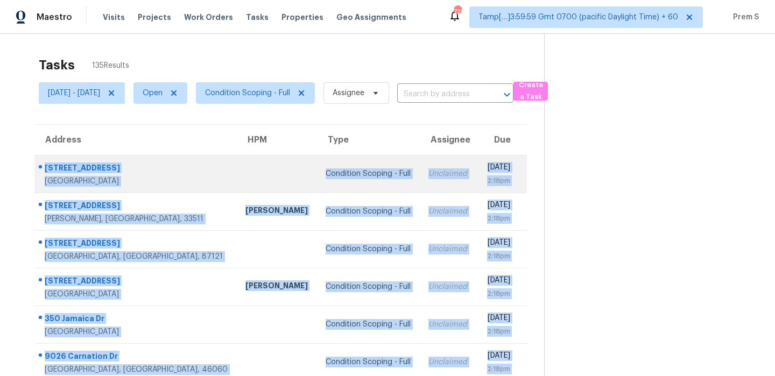
drag, startPoint x: 529, startPoint y: 334, endPoint x: 44, endPoint y: 164, distance: 514.7
click at [44, 164] on tbody "1617 S Wasatch Dr Salt Lake City, UT, 84108 Condition Scoping - Full Unclaimed …" at bounding box center [280, 343] width 493 height 377
copy tbody "1617 S Wasatch Dr Salt Lake City, UT, 84108 Condition Scoping - Full Unclaimed …"
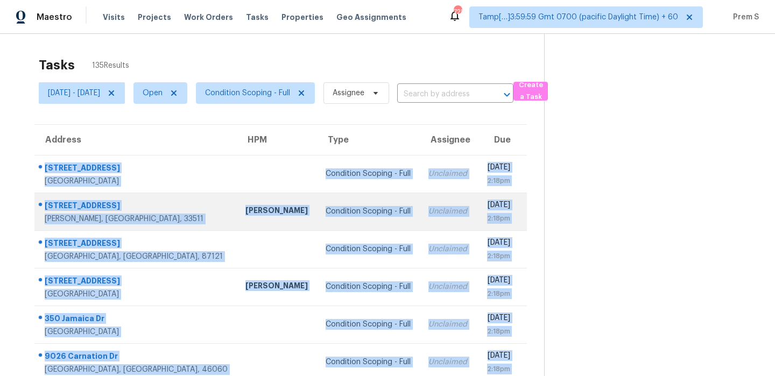
scroll to position [184, 0]
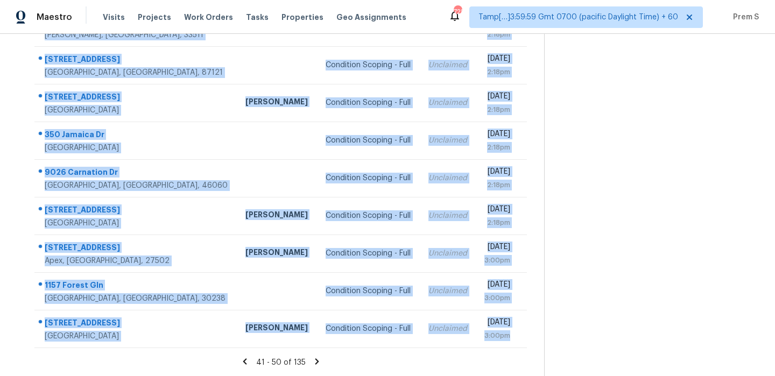
click at [319, 360] on icon at bounding box center [317, 362] width 4 height 6
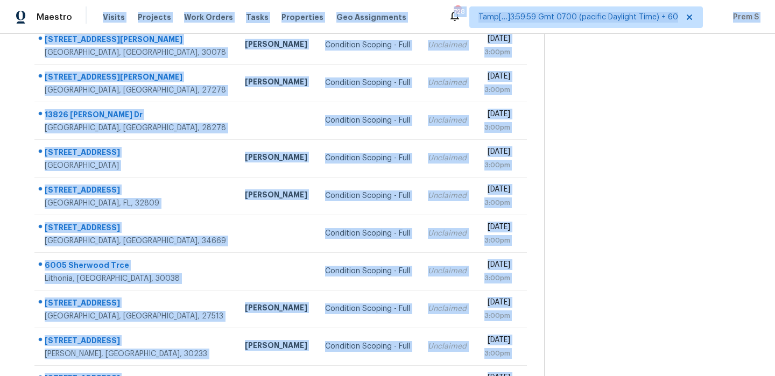
scroll to position [0, 0]
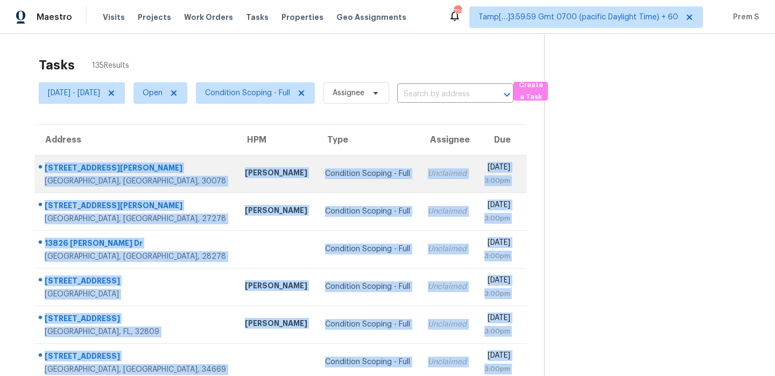
drag, startPoint x: 523, startPoint y: 334, endPoint x: 42, endPoint y: 174, distance: 507.3
click at [42, 174] on tbody "2576 Ashworth Lake Rd Snellville, GA, 30078 Michael Durham Condition Scoping - …" at bounding box center [280, 343] width 493 height 377
copy tbody "2576 Ashworth Lake Rd Snellville, GA, 30078 Michael Durham Condition Scoping - …"
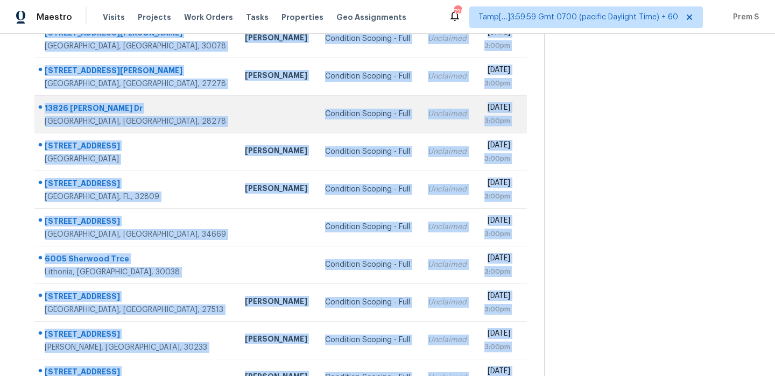
scroll to position [184, 0]
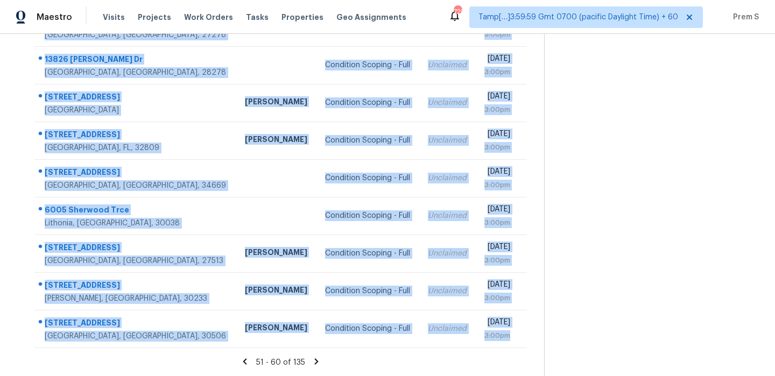
click at [321, 363] on icon at bounding box center [317, 362] width 10 height 10
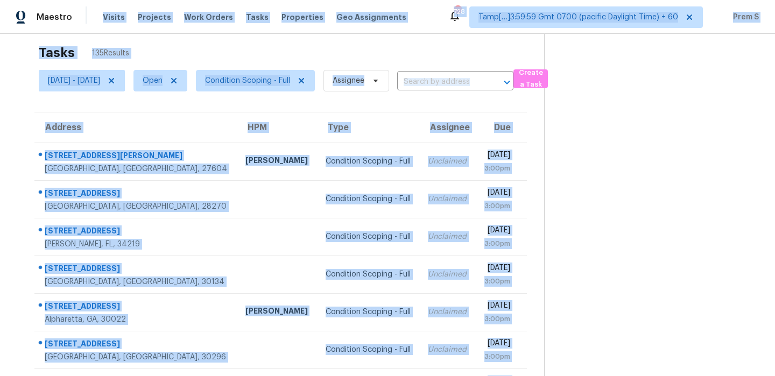
scroll to position [0, 0]
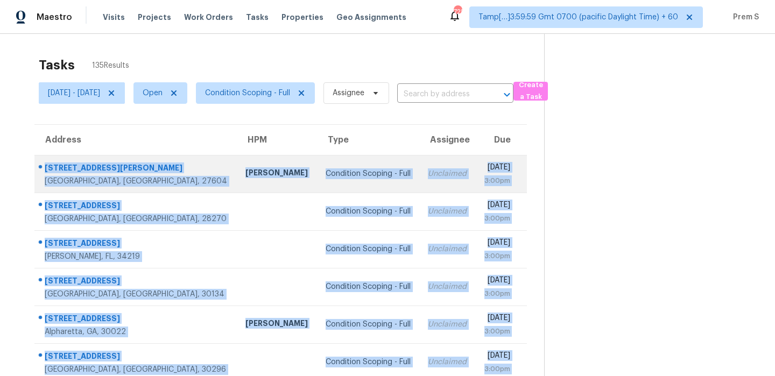
drag, startPoint x: 524, startPoint y: 335, endPoint x: 40, endPoint y: 172, distance: 510.0
click at [40, 172] on tbody "3228 Julian Dr Raleigh, NC, 27604 Joseph White Condition Scoping - Full Unclaim…" at bounding box center [280, 343] width 493 height 377
copy tbody "3228 Julian Dr Raleigh, NC, 27604 Joseph White Condition Scoping - Full Unclaim…"
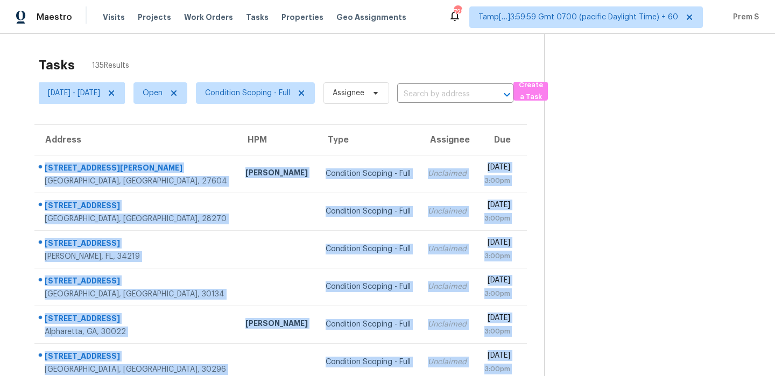
scroll to position [184, 0]
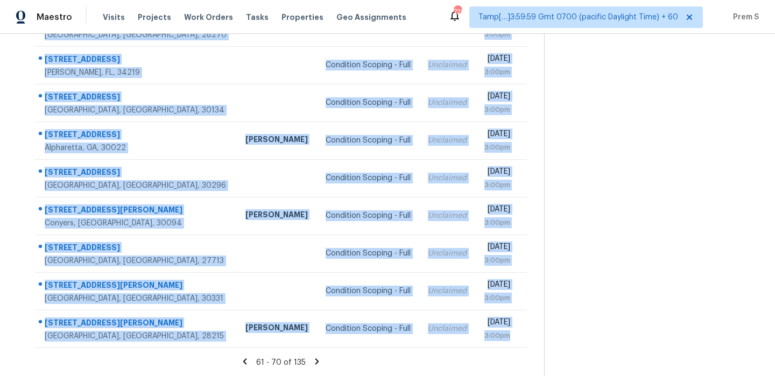
click at [319, 359] on icon at bounding box center [317, 362] width 4 height 6
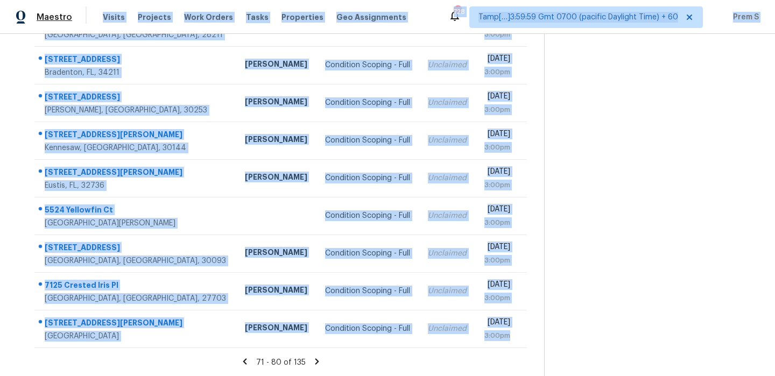
scroll to position [0, 0]
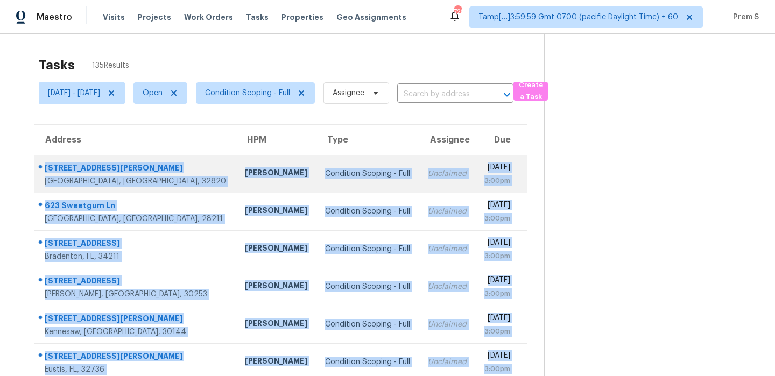
drag, startPoint x: 522, startPoint y: 335, endPoint x: 42, endPoint y: 163, distance: 509.6
click at [42, 163] on tbody "17512 Ospre Glen Dr Orlando, FL, 32820 Austin Jones Condition Scoping - Full Un…" at bounding box center [280, 343] width 493 height 377
copy tbody "17512 Ospre Glen Dr Orlando, FL, 32820 Austin Jones Condition Scoping - Full Un…"
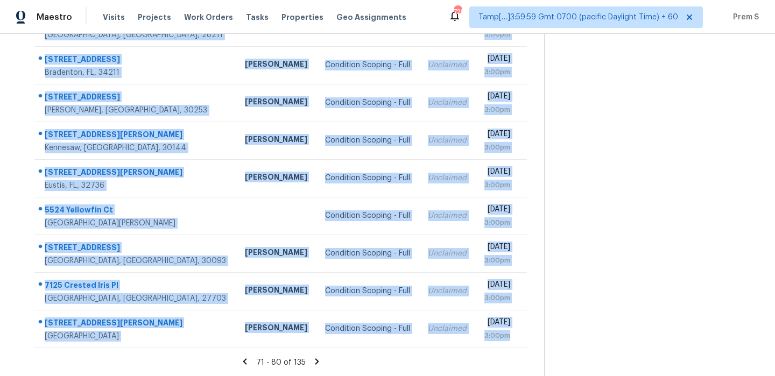
click at [319, 362] on icon at bounding box center [317, 362] width 4 height 6
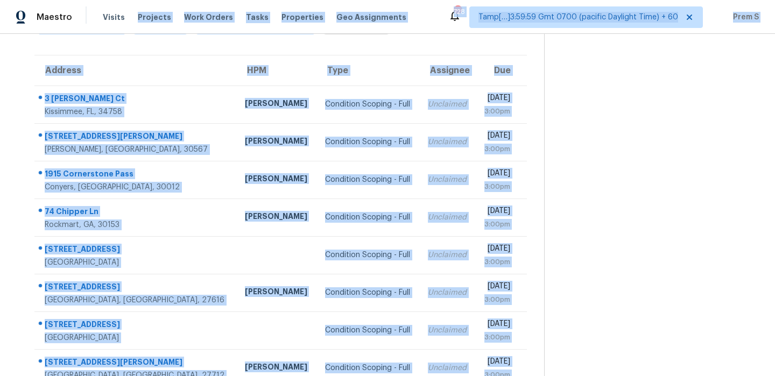
scroll to position [0, 0]
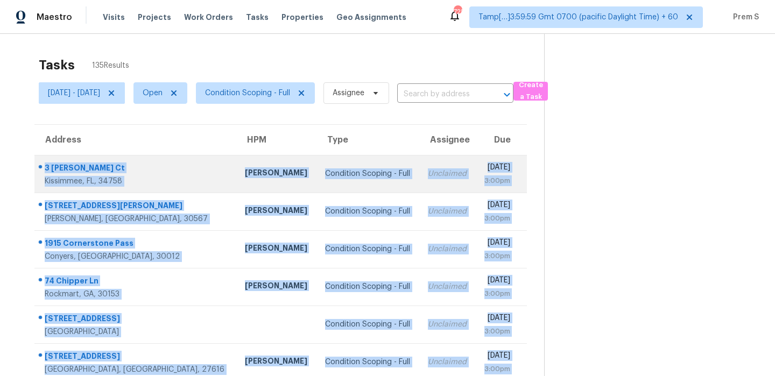
drag, startPoint x: 530, startPoint y: 339, endPoint x: 47, endPoint y: 161, distance: 514.5
click at [47, 161] on tbody "3 Bolton Ct Kissimmee, FL, 34758 Samuel Rivera Condition Scoping - Full Unclaim…" at bounding box center [280, 343] width 493 height 377
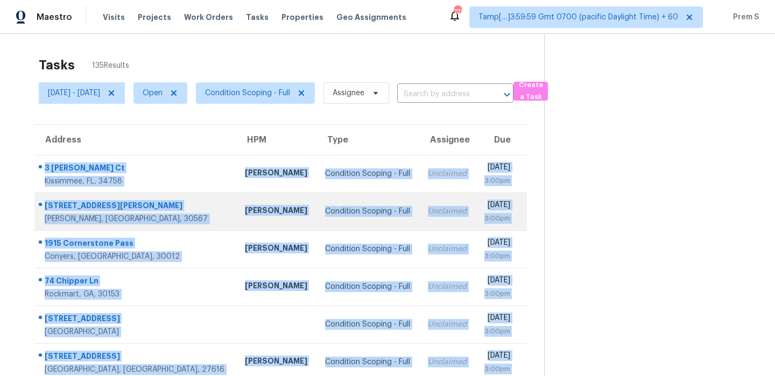
scroll to position [184, 0]
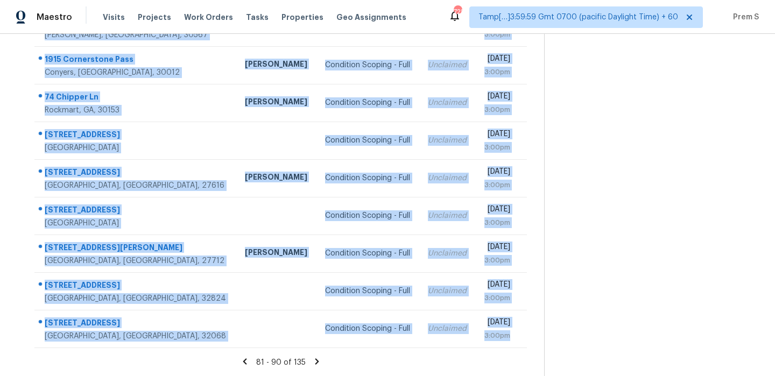
click at [319, 362] on icon at bounding box center [317, 362] width 4 height 6
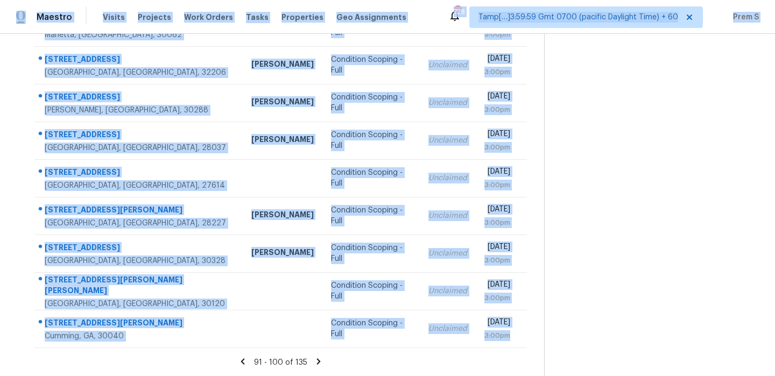
scroll to position [0, 0]
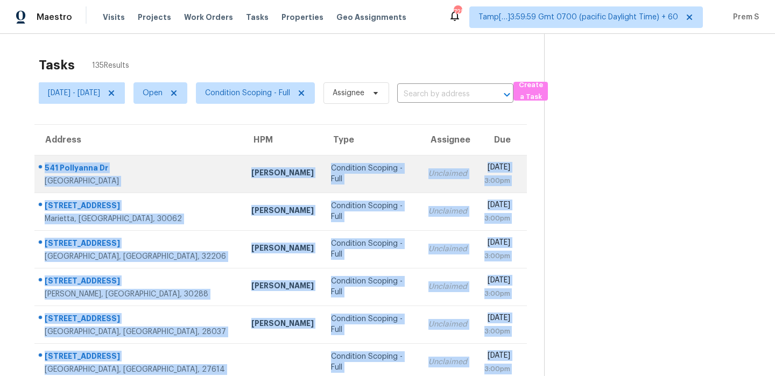
drag, startPoint x: 522, startPoint y: 340, endPoint x: 44, endPoint y: 165, distance: 509.0
click at [44, 165] on tbody "541 Pollyanna Dr Greenville, SC, 29605 William Bynum Condition Scoping - Full U…" at bounding box center [280, 343] width 493 height 377
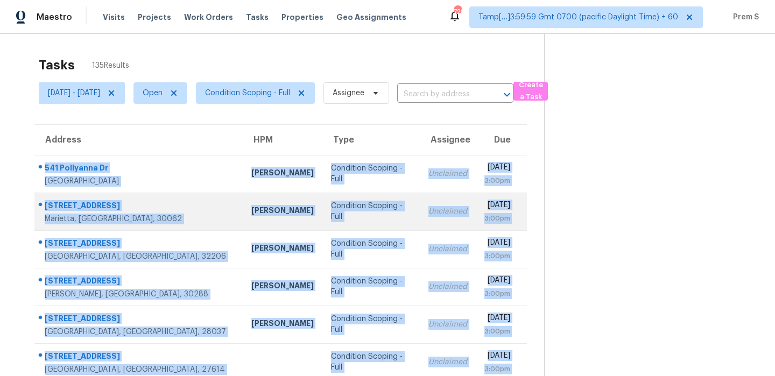
scroll to position [184, 0]
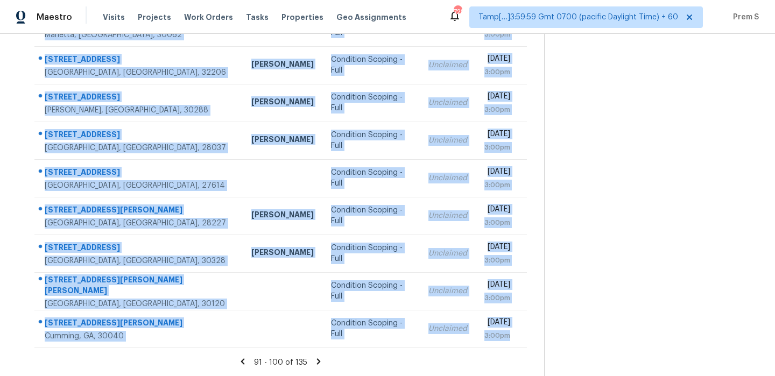
click at [323, 359] on icon at bounding box center [319, 362] width 10 height 10
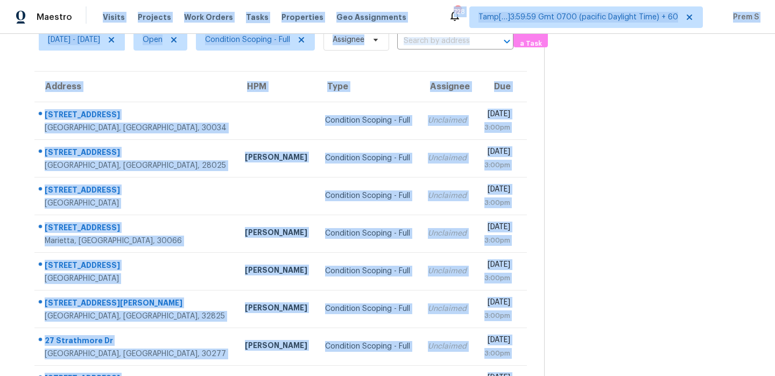
scroll to position [0, 0]
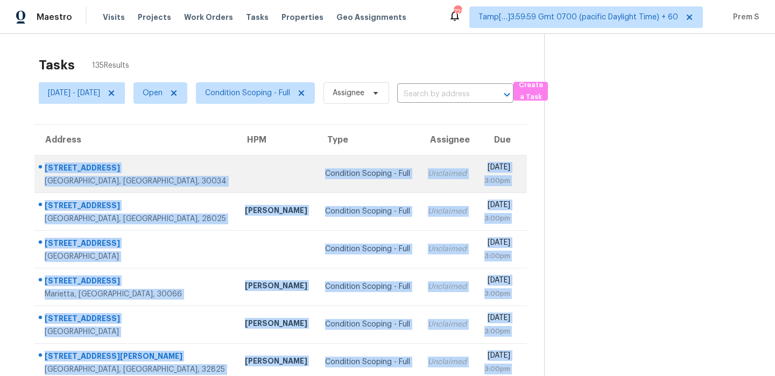
drag, startPoint x: 524, startPoint y: 335, endPoint x: 45, endPoint y: 167, distance: 508.2
click at [45, 167] on tbody "3672 Platina Park Ct Decatur, GA, 30034 Condition Scoping - Full Unclaimed Tue,…" at bounding box center [280, 343] width 493 height 377
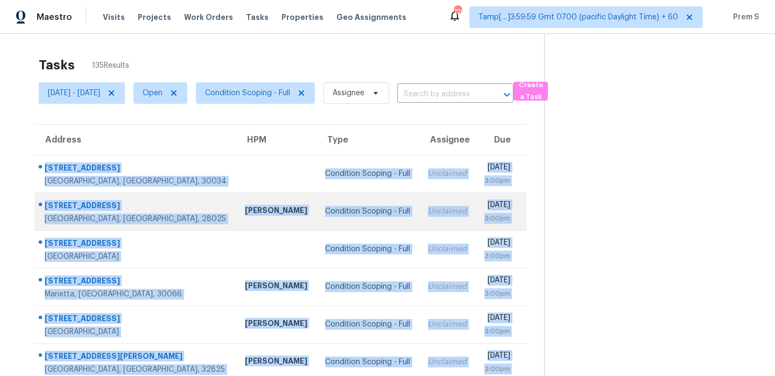
scroll to position [184, 0]
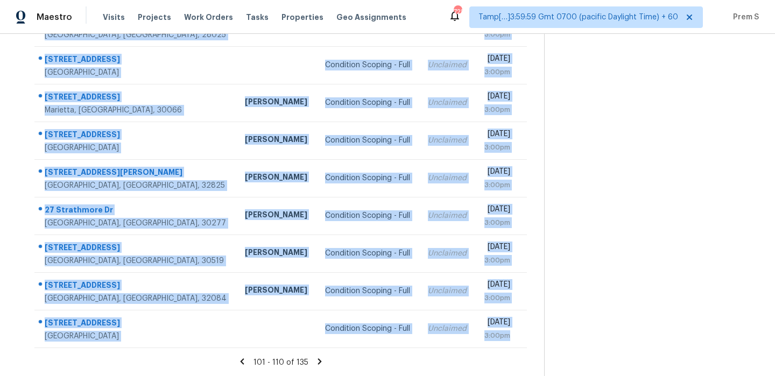
click at [321, 361] on icon at bounding box center [320, 362] width 10 height 10
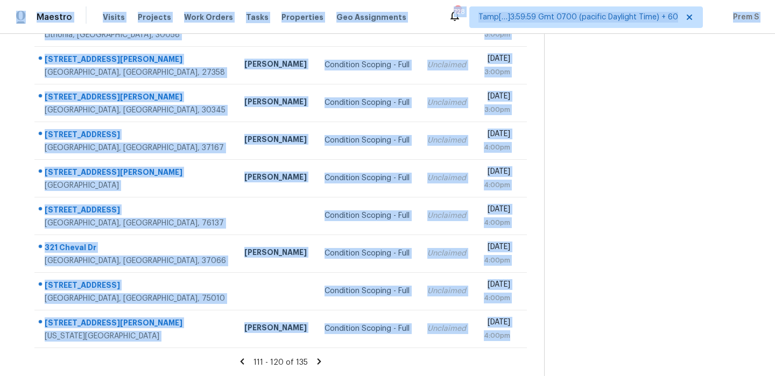
scroll to position [0, 0]
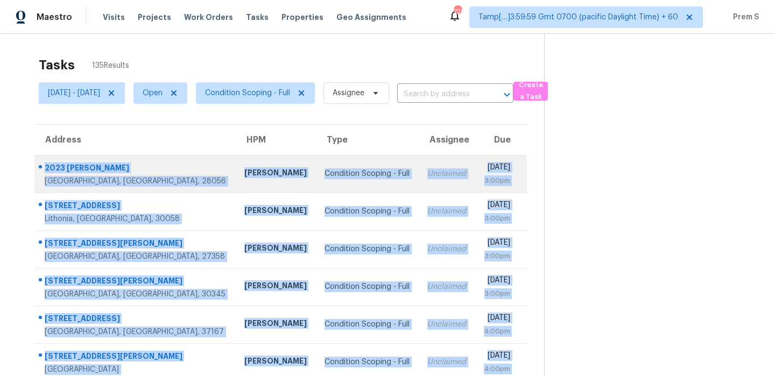
drag, startPoint x: 524, startPoint y: 333, endPoint x: 43, endPoint y: 171, distance: 508.5
click at [43, 171] on tbody "2023 Aragon Ln Gastonia, NC, 28056 Ryan Carder Condition Scoping - Full Unclaim…" at bounding box center [280, 343] width 493 height 377
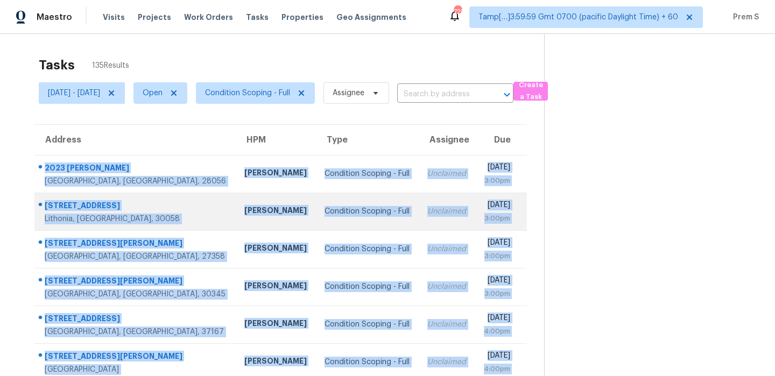
scroll to position [184, 0]
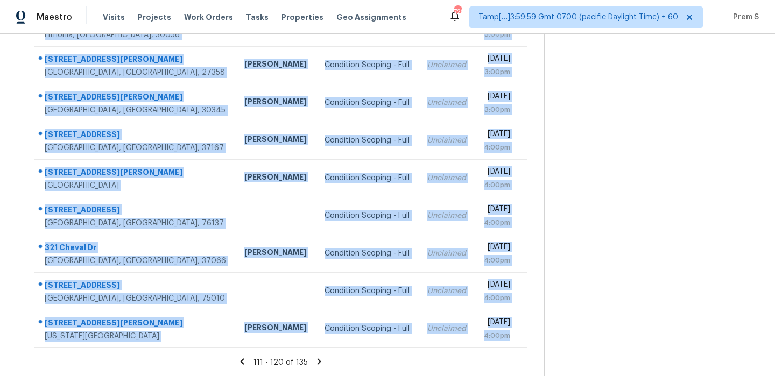
click at [321, 363] on icon at bounding box center [320, 362] width 4 height 6
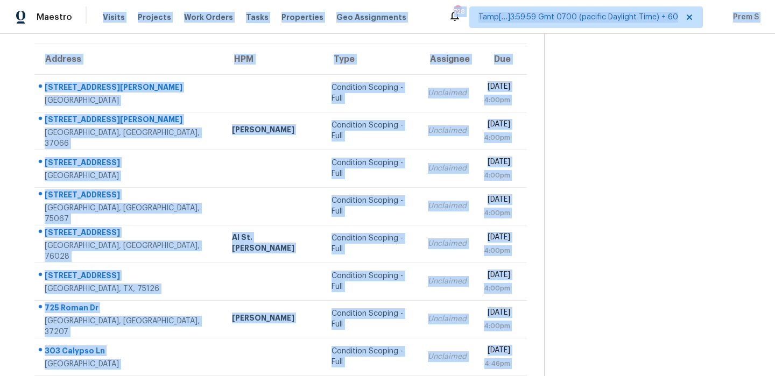
scroll to position [43, 0]
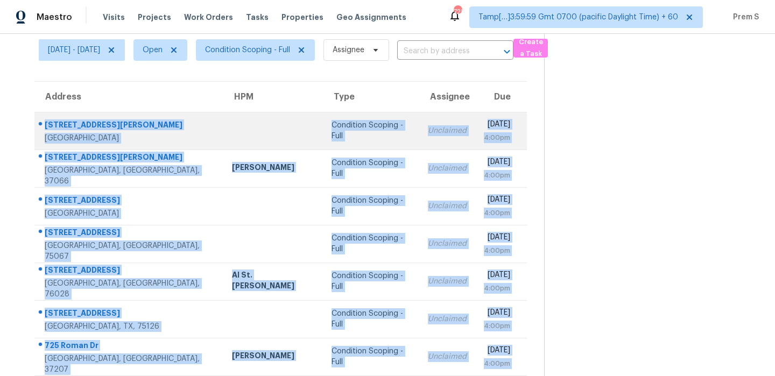
drag, startPoint x: 527, startPoint y: 336, endPoint x: 43, endPoint y: 129, distance: 526.2
click at [43, 129] on tbody "10403 Westray St Houston, TX, 77043 Condition Scoping - Full Unclaimed Tue, Oct…" at bounding box center [280, 300] width 493 height 377
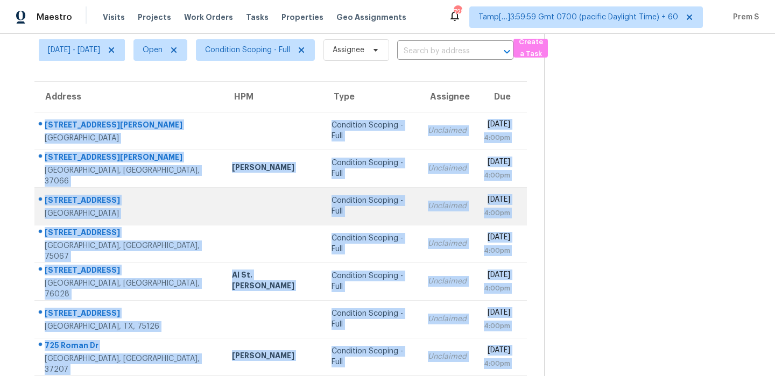
scroll to position [184, 0]
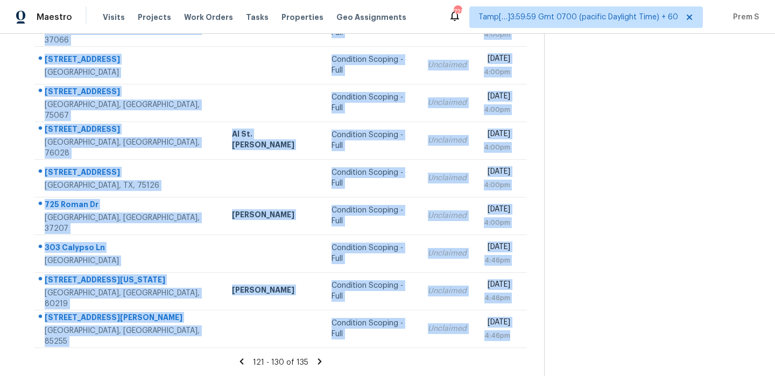
click at [322, 362] on icon at bounding box center [320, 362] width 4 height 6
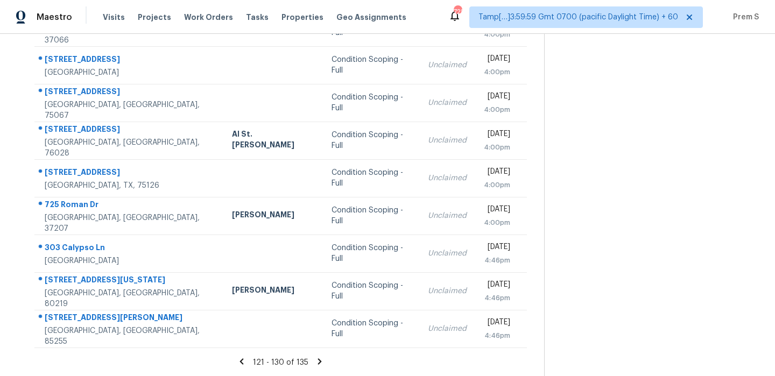
scroll to position [34, 0]
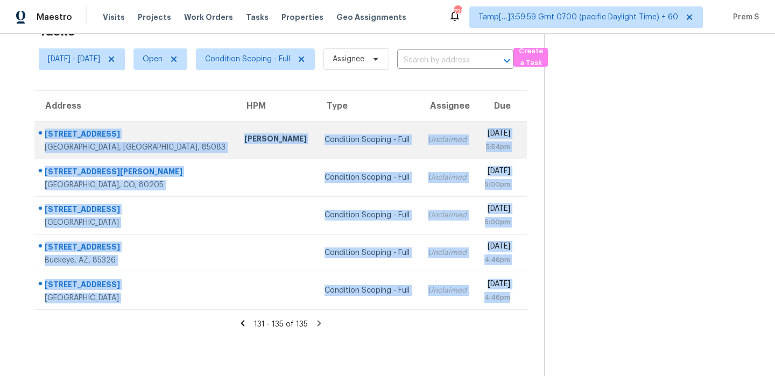
drag, startPoint x: 530, startPoint y: 294, endPoint x: 46, endPoint y: 136, distance: 508.7
click at [46, 136] on tbody "5142 W Straight Arrow Ln Phoenix, AZ, 85083 Eric Scott Condition Scoping - Full…" at bounding box center [280, 215] width 493 height 188
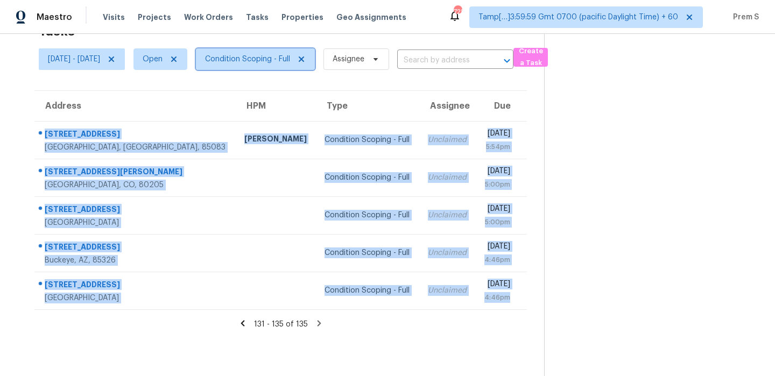
click at [258, 67] on span "Condition Scoping - Full" at bounding box center [255, 59] width 119 height 22
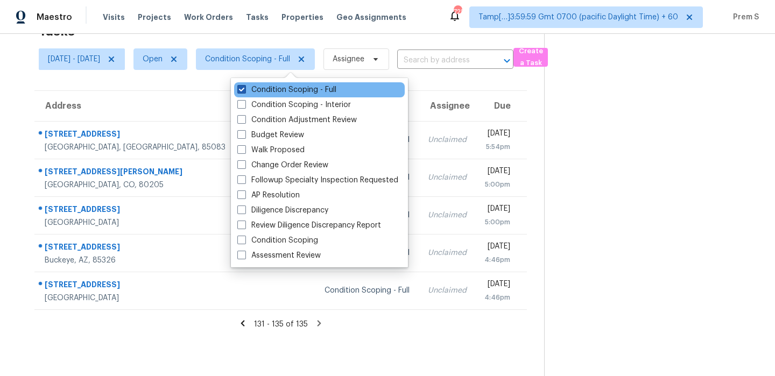
click at [268, 92] on label "Condition Scoping - Full" at bounding box center [286, 90] width 99 height 11
click at [244, 92] on input "Condition Scoping - Full" at bounding box center [240, 88] width 7 height 7
checkbox input "false"
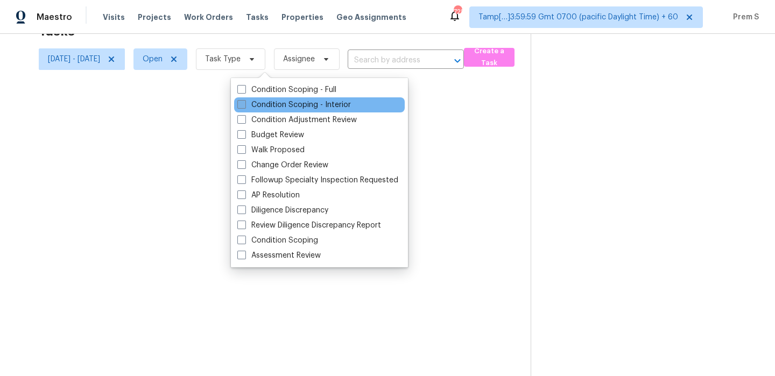
click at [262, 104] on label "Condition Scoping - Interior" at bounding box center [294, 105] width 114 height 11
click at [244, 104] on input "Condition Scoping - Interior" at bounding box center [240, 103] width 7 height 7
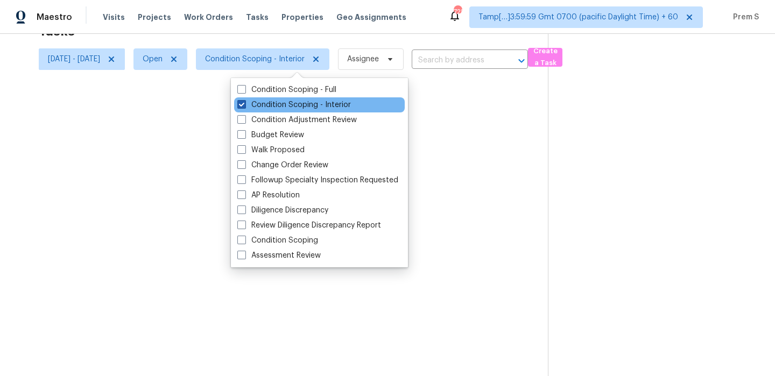
click at [262, 104] on label "Condition Scoping - Interior" at bounding box center [294, 105] width 114 height 11
click at [244, 104] on input "Condition Scoping - Interior" at bounding box center [240, 103] width 7 height 7
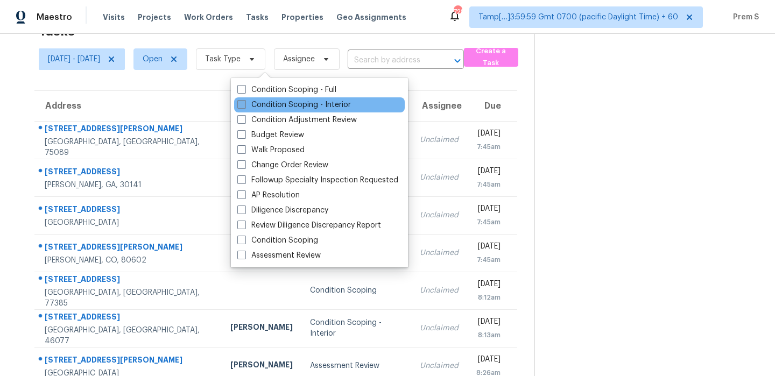
click at [270, 104] on label "Condition Scoping - Interior" at bounding box center [294, 105] width 114 height 11
click at [244, 104] on input "Condition Scoping - Interior" at bounding box center [240, 103] width 7 height 7
checkbox input "true"
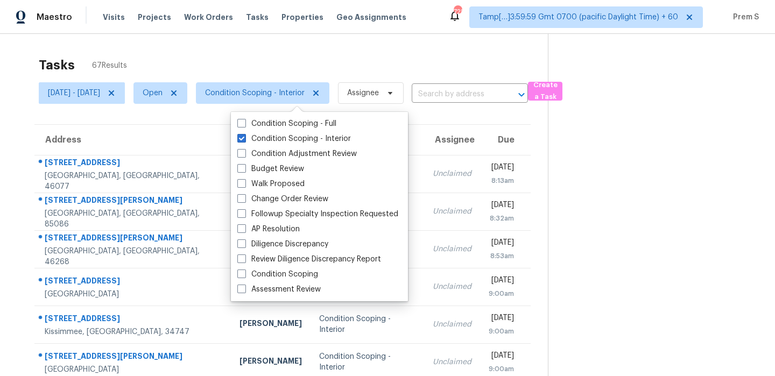
click at [391, 57] on div "Tasks 67 Results" at bounding box center [293, 65] width 509 height 28
